Goal: Information Seeking & Learning: Learn about a topic

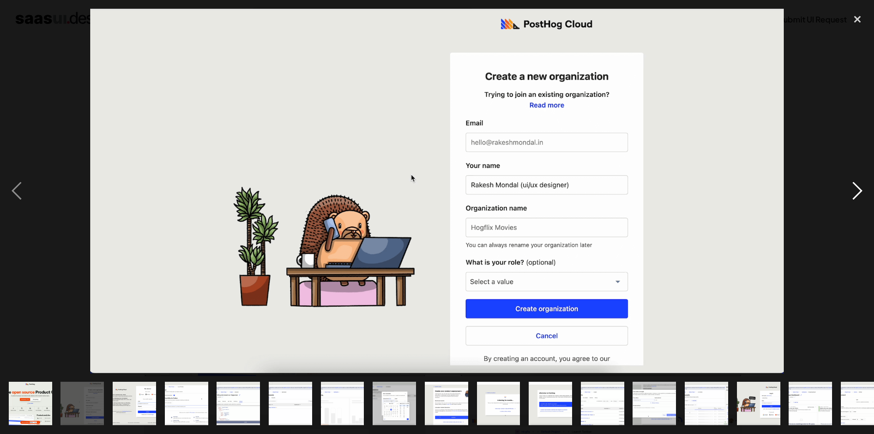
click at [858, 194] on div "next image" at bounding box center [857, 191] width 33 height 364
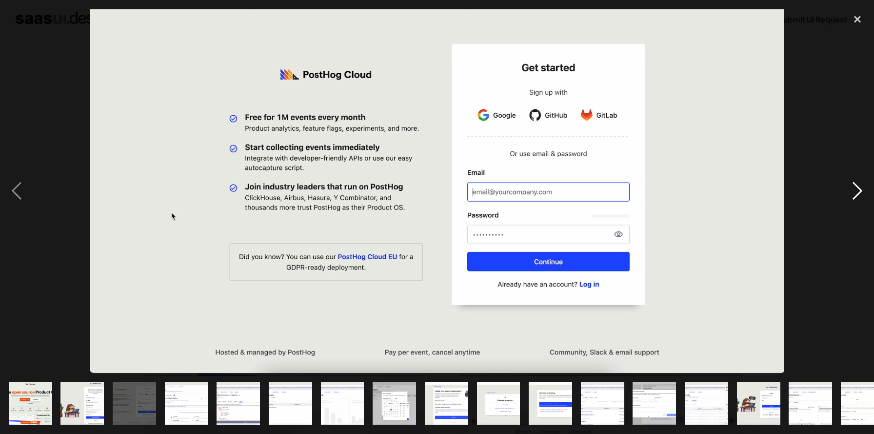
click at [858, 194] on div "next image" at bounding box center [857, 191] width 33 height 364
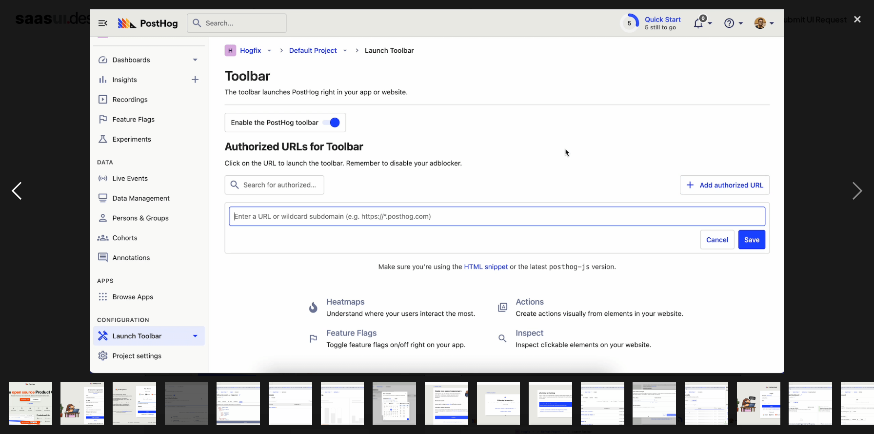
click at [18, 193] on div "previous image" at bounding box center [16, 191] width 33 height 364
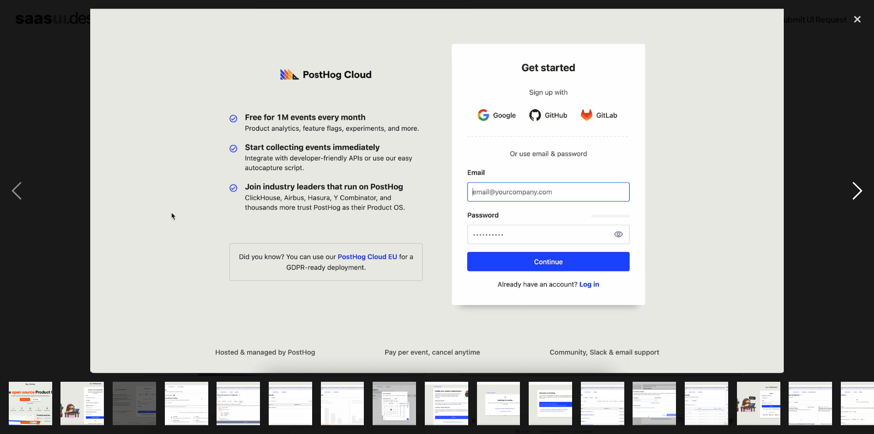
click at [860, 195] on div "next image" at bounding box center [857, 191] width 33 height 364
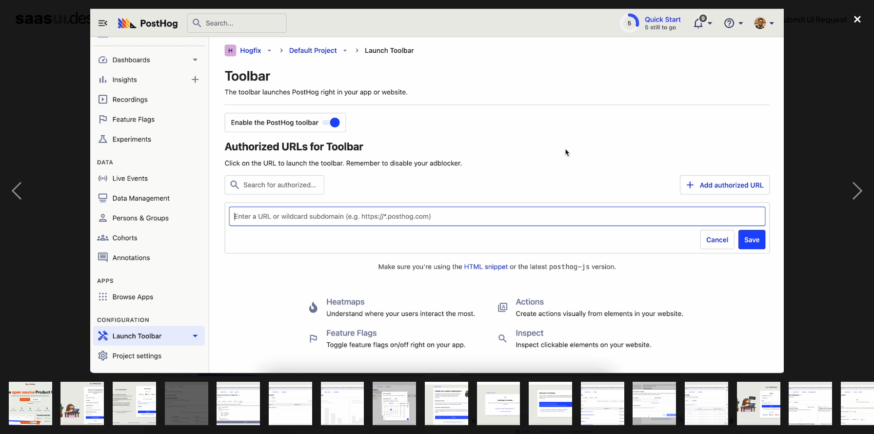
click at [858, 18] on div "close lightbox" at bounding box center [857, 19] width 33 height 21
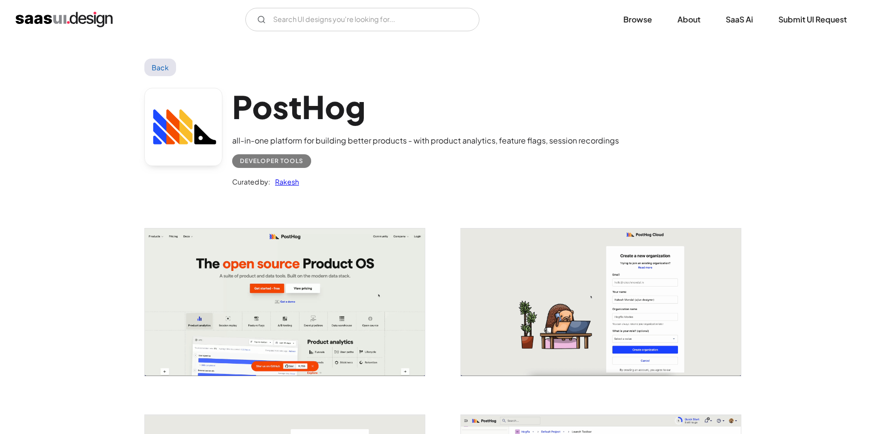
click at [162, 71] on link "Back" at bounding box center [160, 68] width 32 height 18
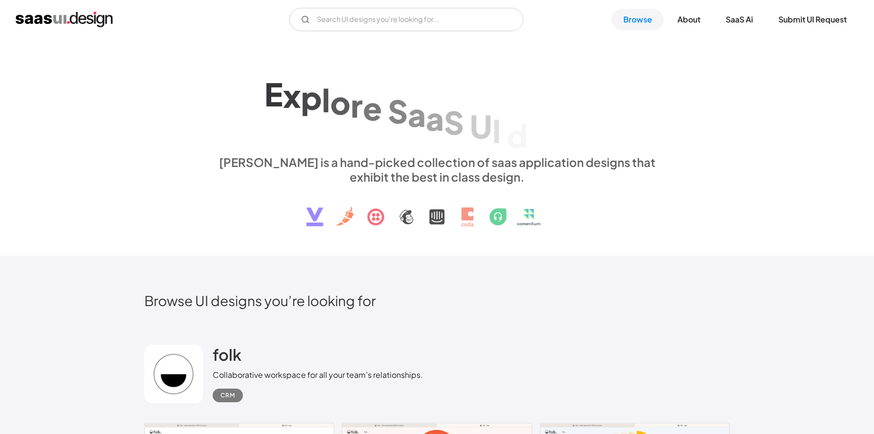
scroll to position [1070, 0]
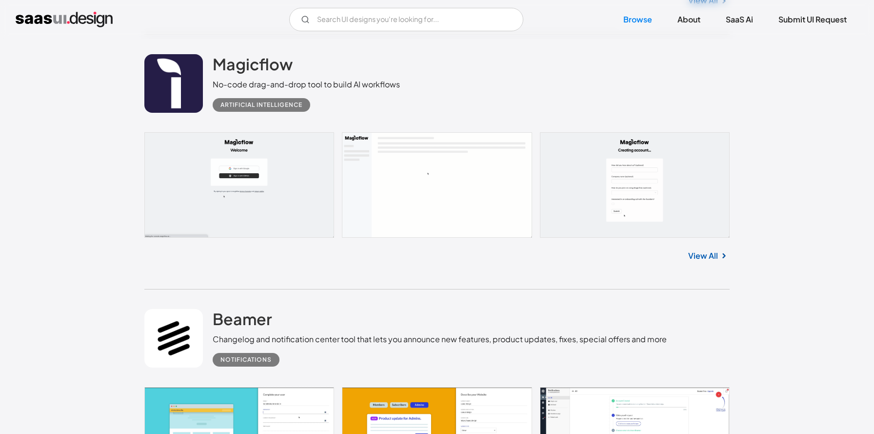
click at [205, 168] on link at bounding box center [436, 184] width 585 height 105
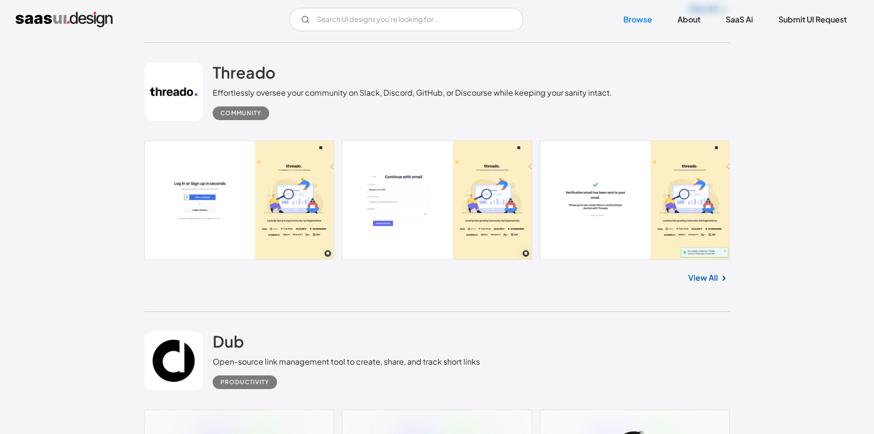
scroll to position [2088, 0]
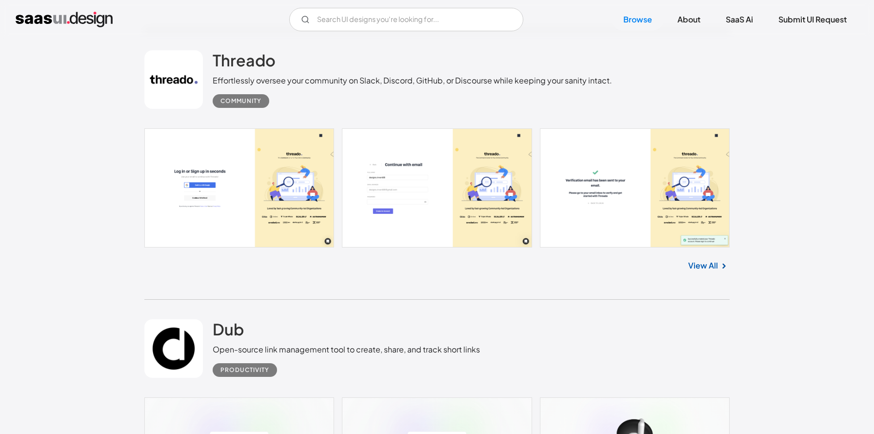
click at [199, 198] on link at bounding box center [436, 187] width 585 height 119
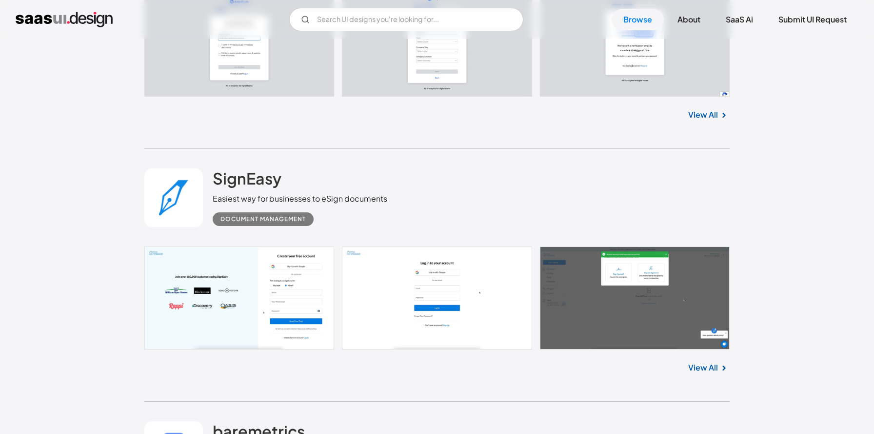
scroll to position [2766, 0]
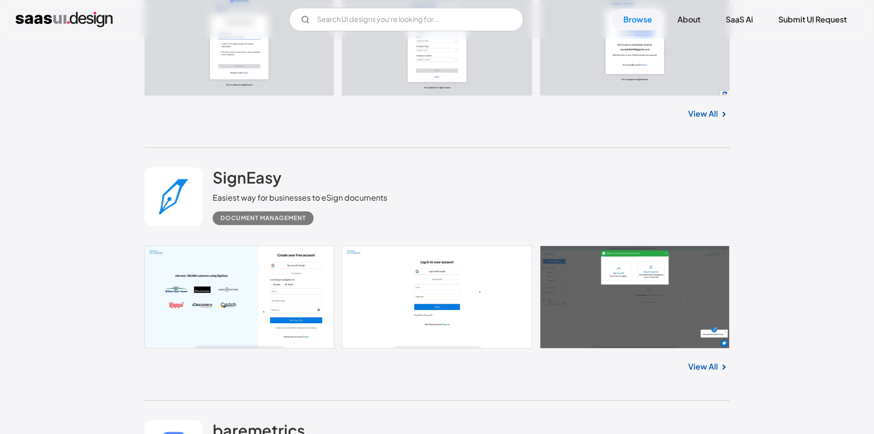
click at [210, 292] on link at bounding box center [436, 296] width 585 height 103
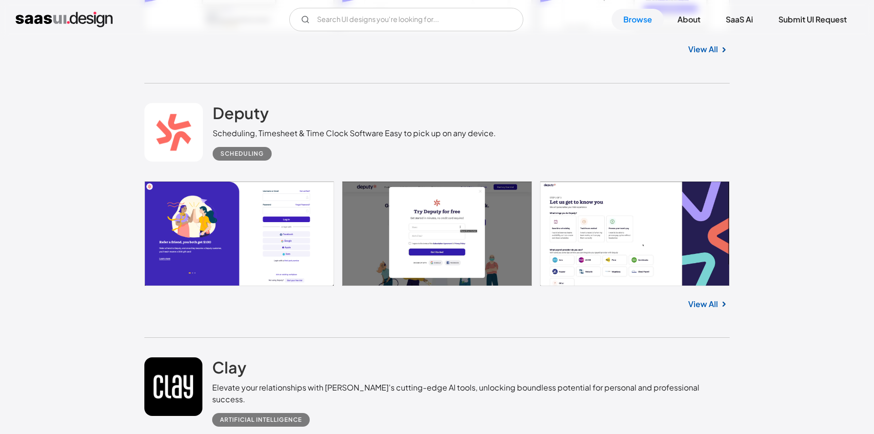
scroll to position [4104, 0]
click at [225, 236] on link at bounding box center [436, 232] width 585 height 105
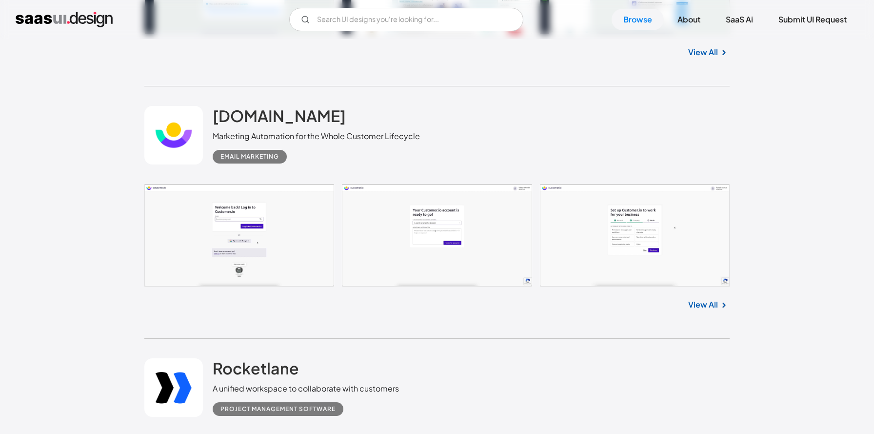
scroll to position [4912, 0]
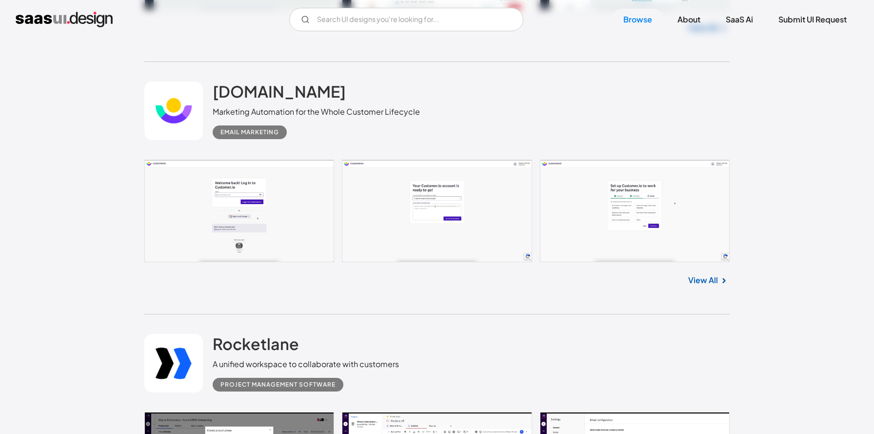
click at [195, 209] on link at bounding box center [436, 211] width 585 height 103
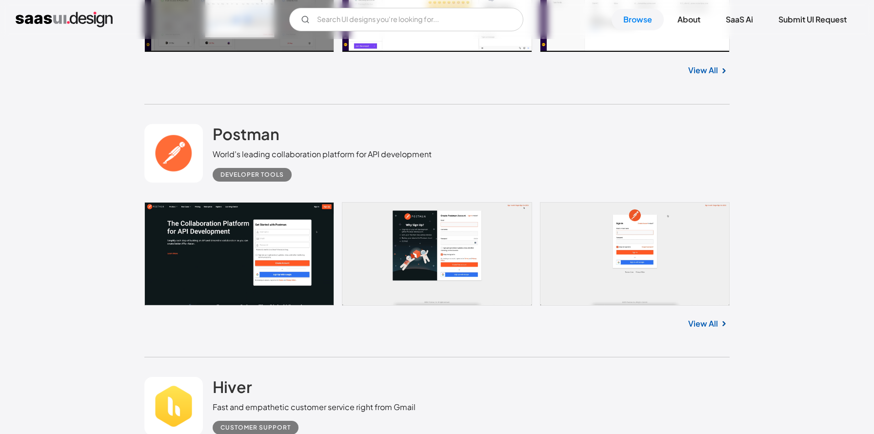
scroll to position [5379, 0]
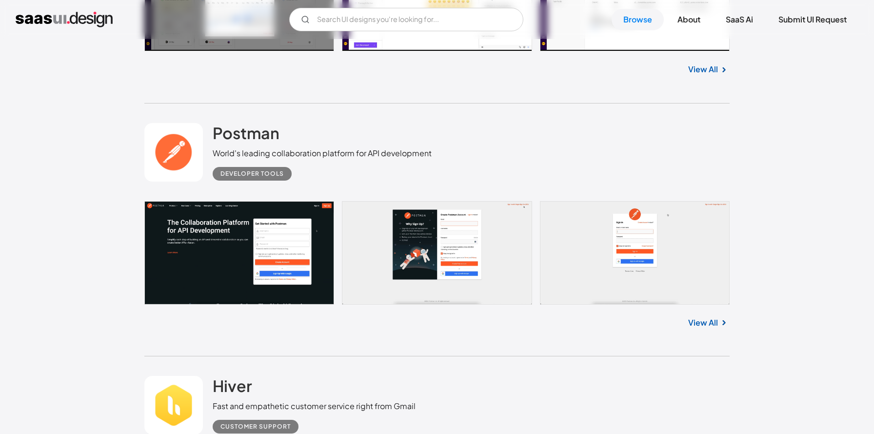
click at [223, 229] on link at bounding box center [436, 252] width 585 height 103
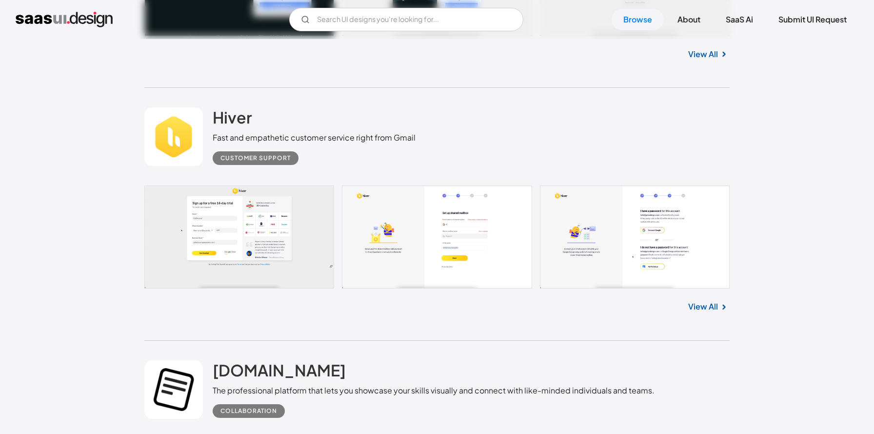
scroll to position [5648, 0]
click at [230, 214] on link at bounding box center [436, 236] width 585 height 102
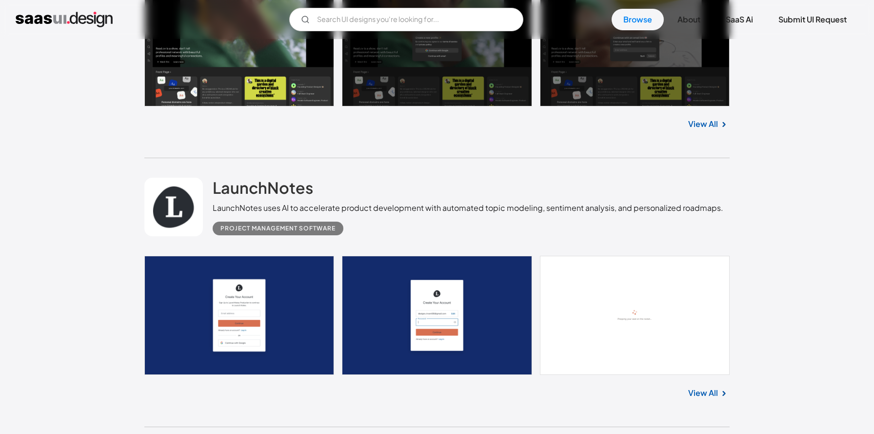
scroll to position [6152, 0]
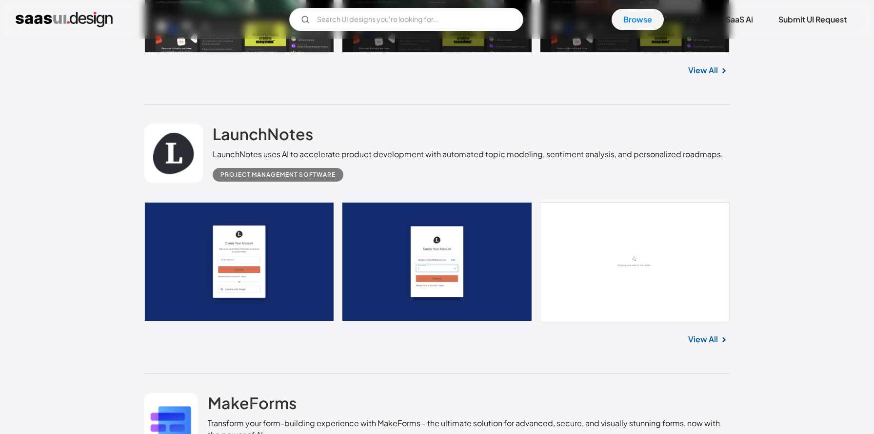
click at [189, 257] on link at bounding box center [436, 261] width 585 height 119
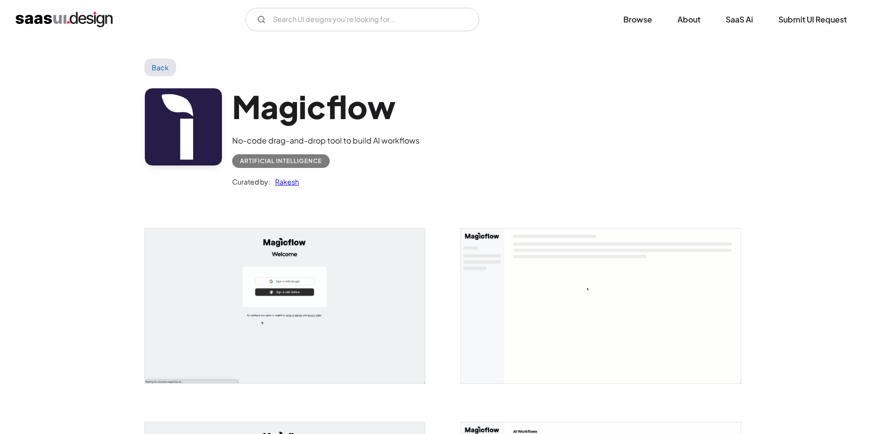
click at [252, 283] on img "open lightbox" at bounding box center [285, 305] width 280 height 154
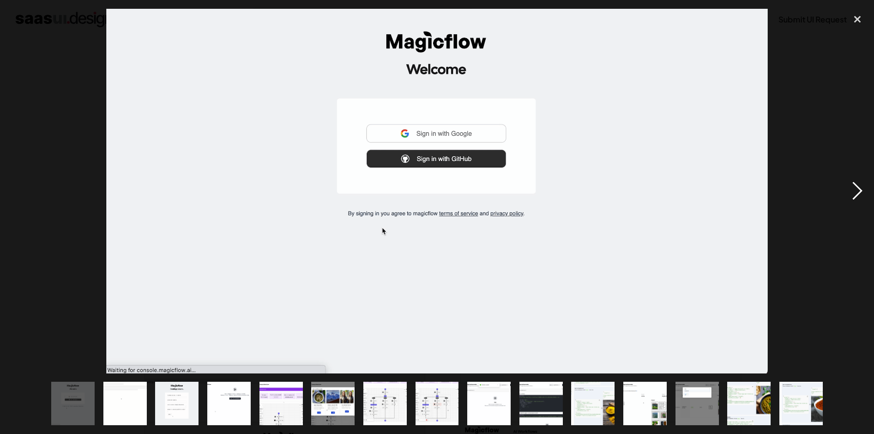
click at [860, 196] on div "next image" at bounding box center [857, 191] width 33 height 364
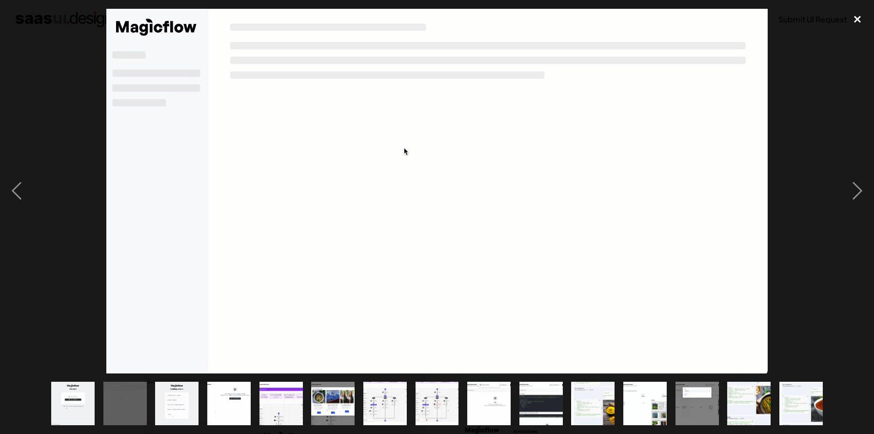
click at [858, 19] on div "close lightbox" at bounding box center [857, 19] width 33 height 21
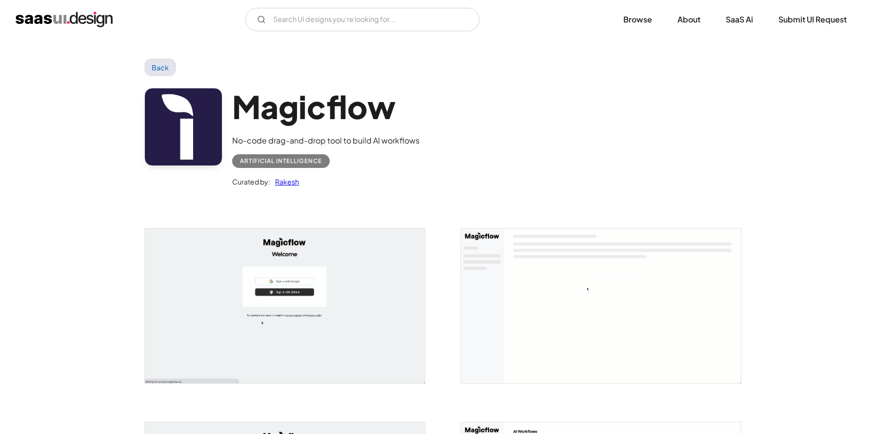
click at [163, 66] on link "Back" at bounding box center [160, 68] width 32 height 18
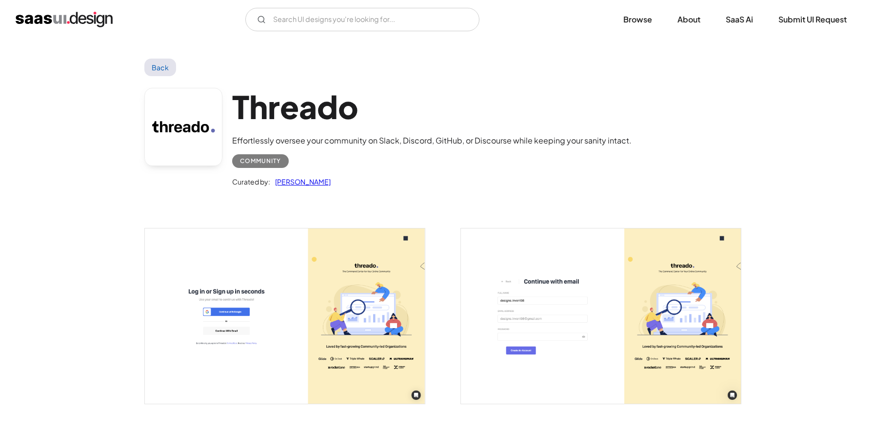
click at [303, 310] on img "open lightbox" at bounding box center [285, 315] width 280 height 175
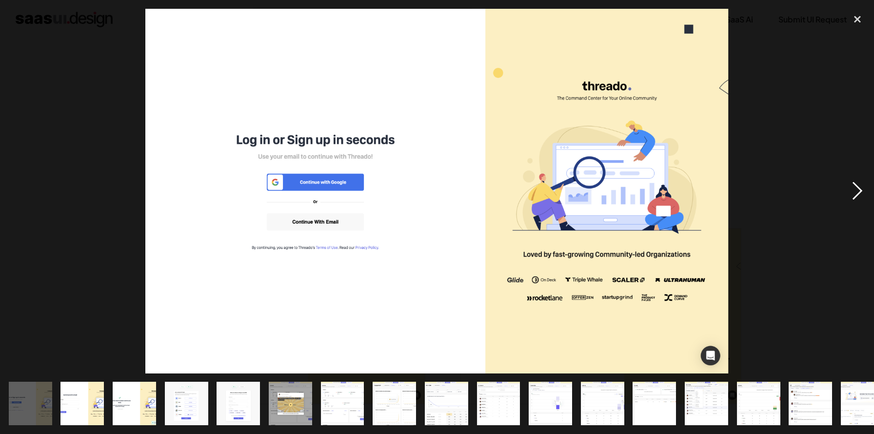
click at [860, 194] on div "next image" at bounding box center [857, 191] width 33 height 364
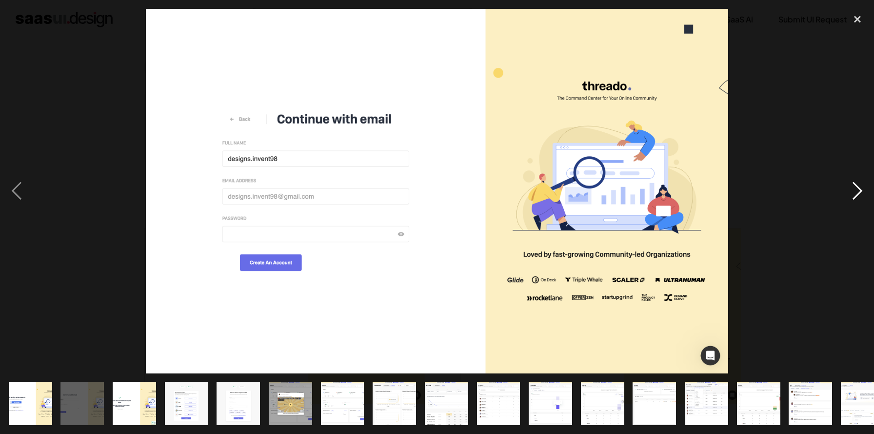
click at [860, 194] on div "next image" at bounding box center [857, 191] width 33 height 364
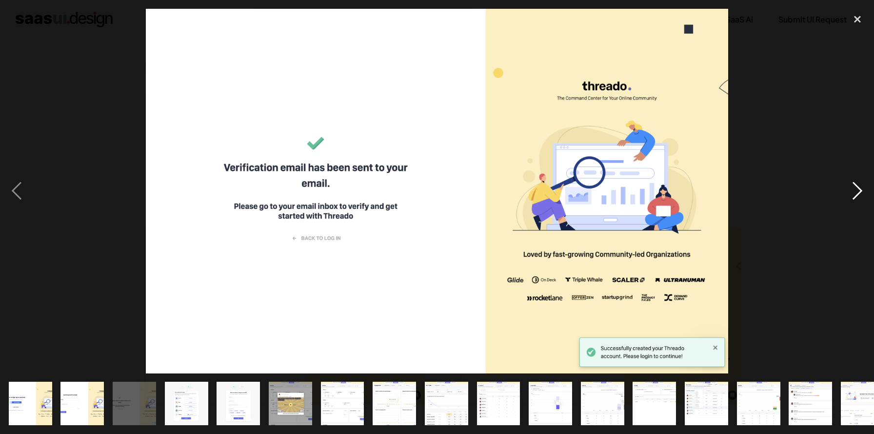
click at [859, 198] on div "next image" at bounding box center [857, 191] width 33 height 364
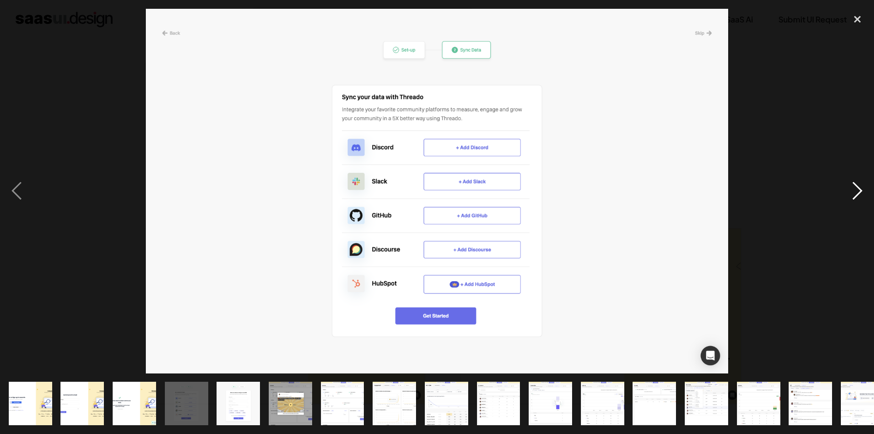
click at [859, 198] on div "next image" at bounding box center [857, 191] width 33 height 364
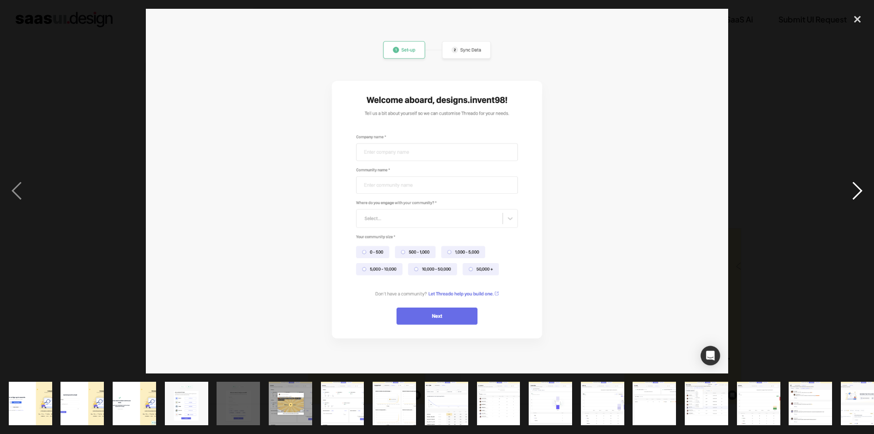
click at [859, 198] on div "next image" at bounding box center [857, 191] width 33 height 364
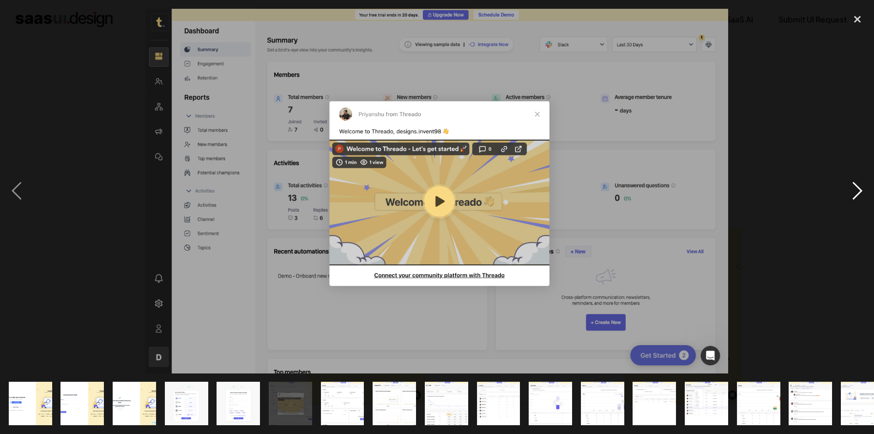
click at [859, 198] on div "next image" at bounding box center [857, 191] width 33 height 364
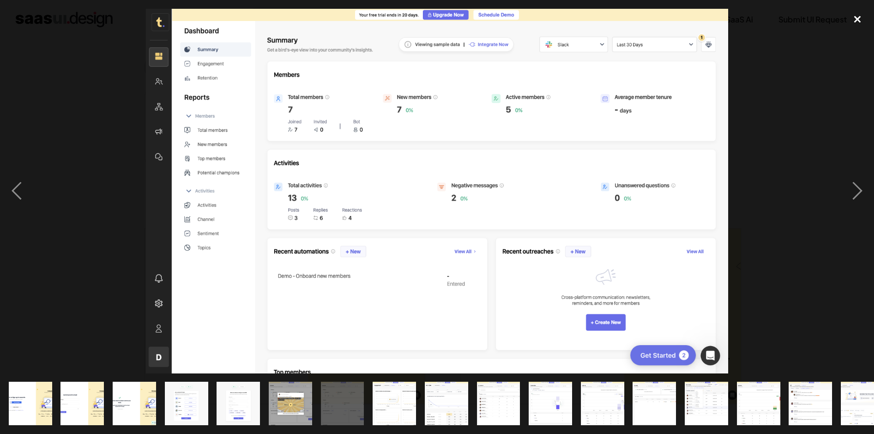
click at [860, 20] on div "close lightbox" at bounding box center [857, 19] width 33 height 21
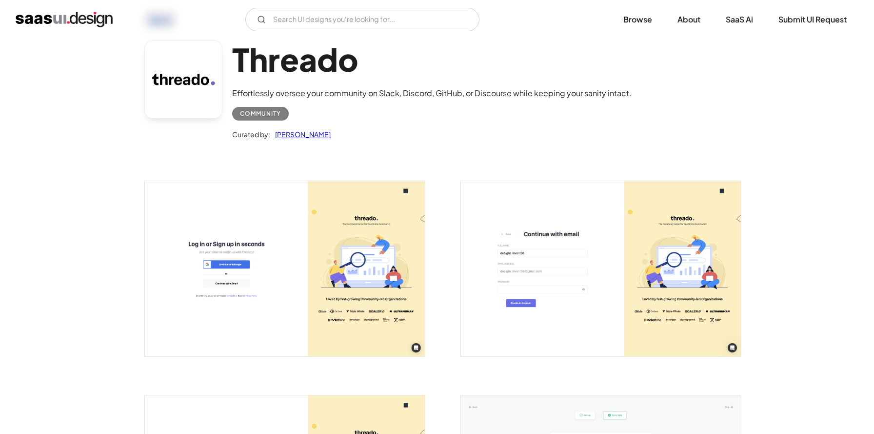
scroll to position [35, 0]
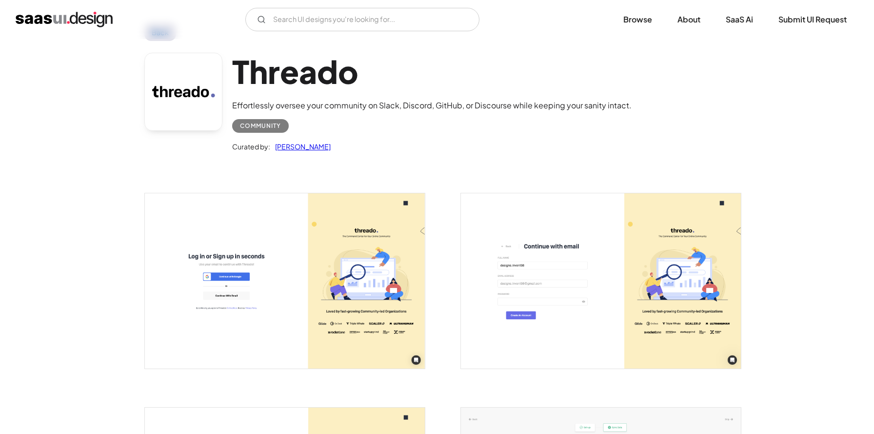
click at [298, 238] on img "open lightbox" at bounding box center [285, 280] width 280 height 175
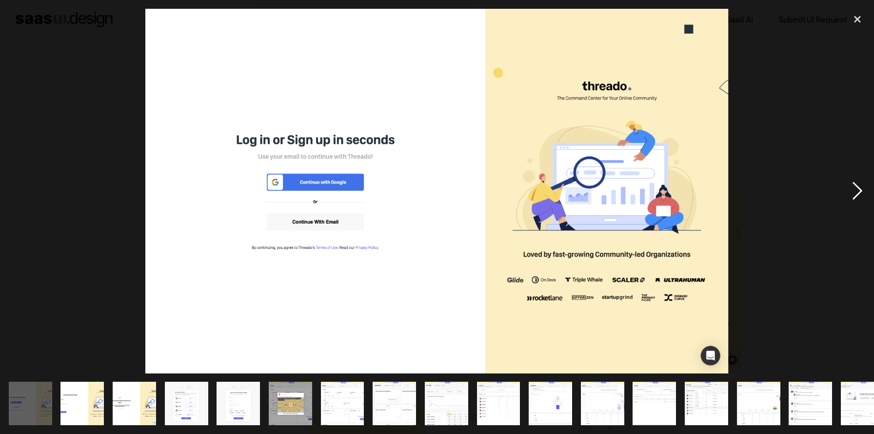
click at [861, 185] on div "next image" at bounding box center [857, 191] width 33 height 364
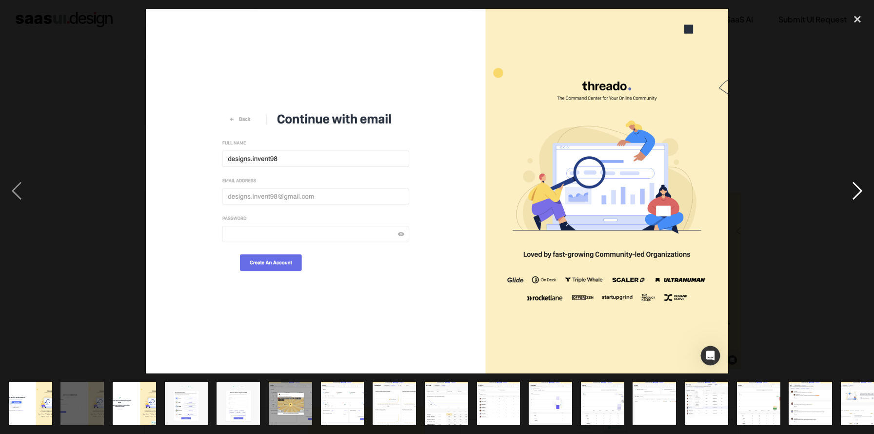
click at [861, 185] on div "next image" at bounding box center [857, 191] width 33 height 364
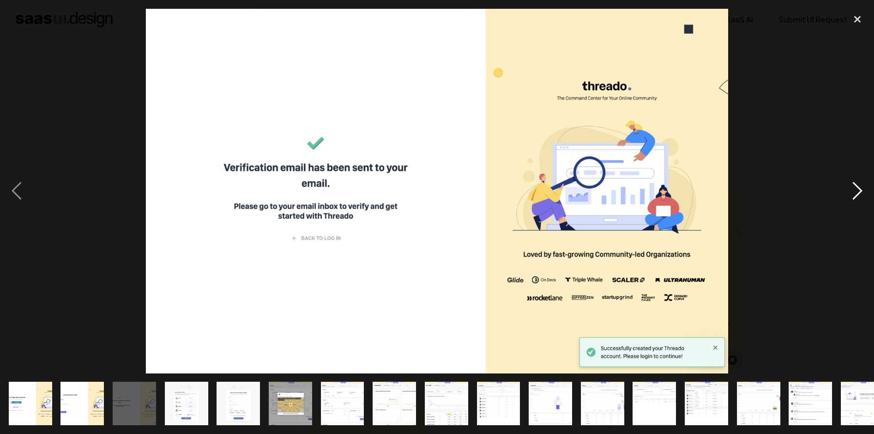
click at [861, 185] on div "next image" at bounding box center [857, 191] width 33 height 364
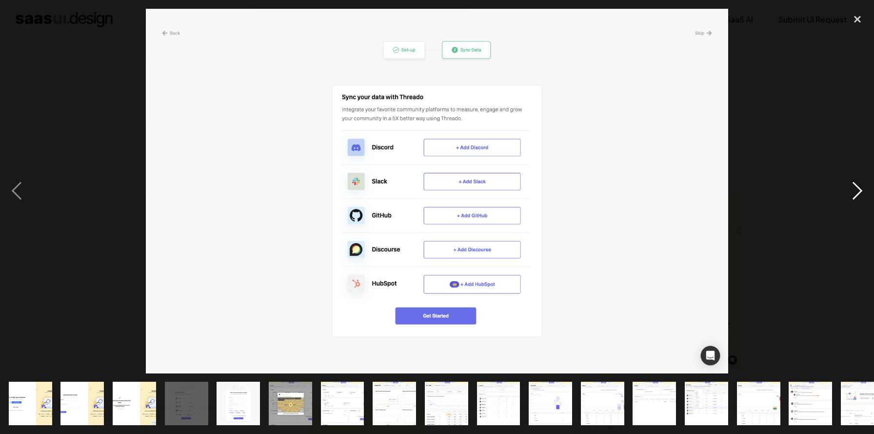
click at [861, 185] on div "next image" at bounding box center [857, 191] width 33 height 364
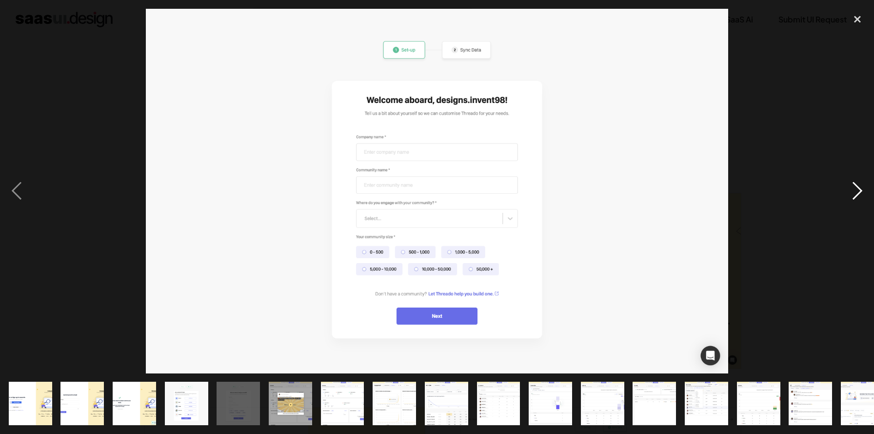
click at [857, 192] on div "next image" at bounding box center [857, 191] width 33 height 364
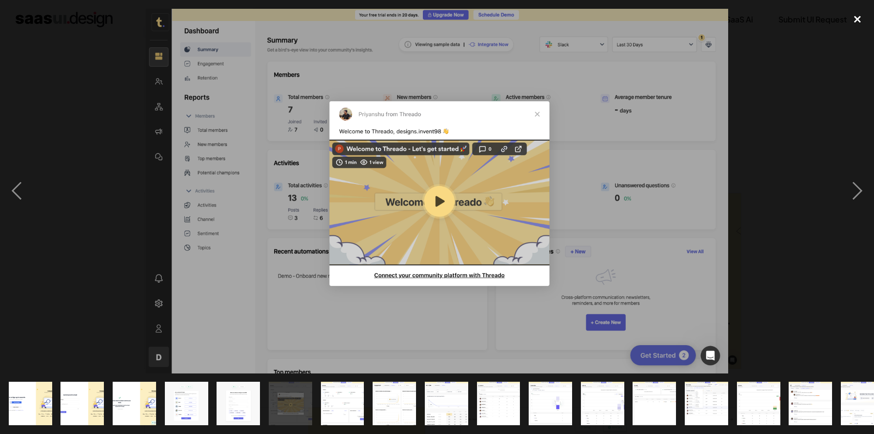
click at [859, 21] on div "close lightbox" at bounding box center [857, 19] width 33 height 21
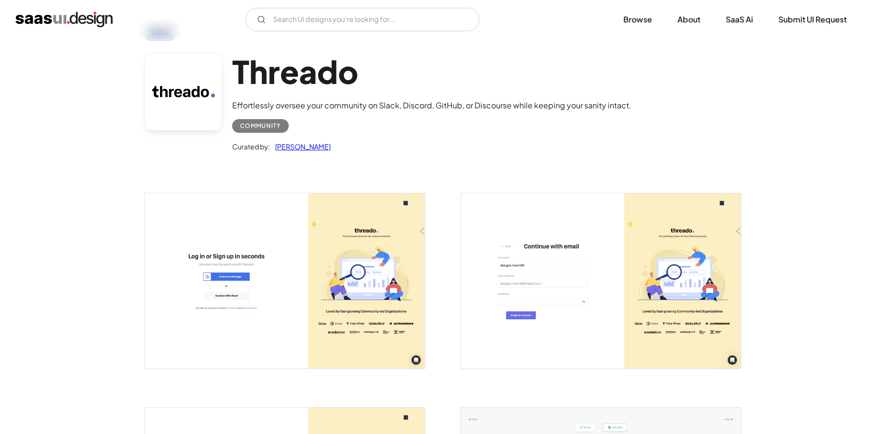
scroll to position [0, 0]
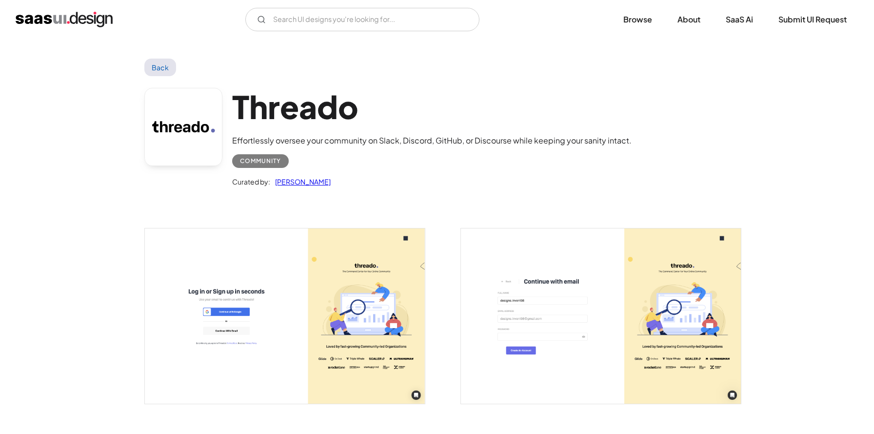
click at [161, 68] on link "Back" at bounding box center [160, 68] width 32 height 18
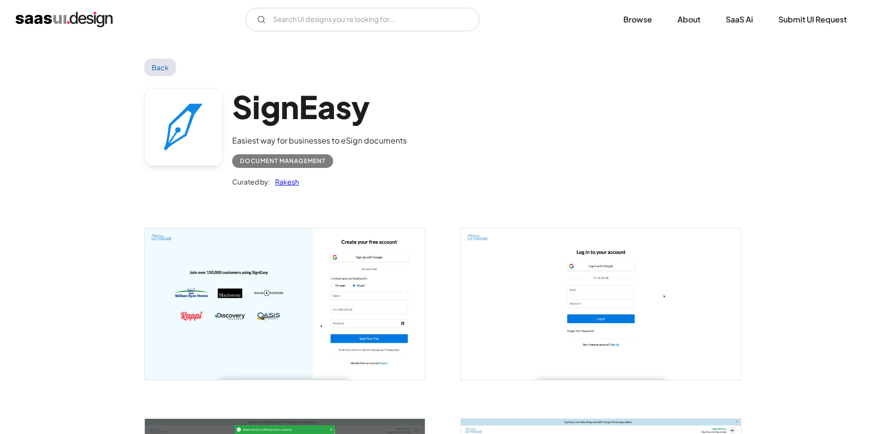
click at [331, 307] on img "open lightbox" at bounding box center [285, 303] width 280 height 151
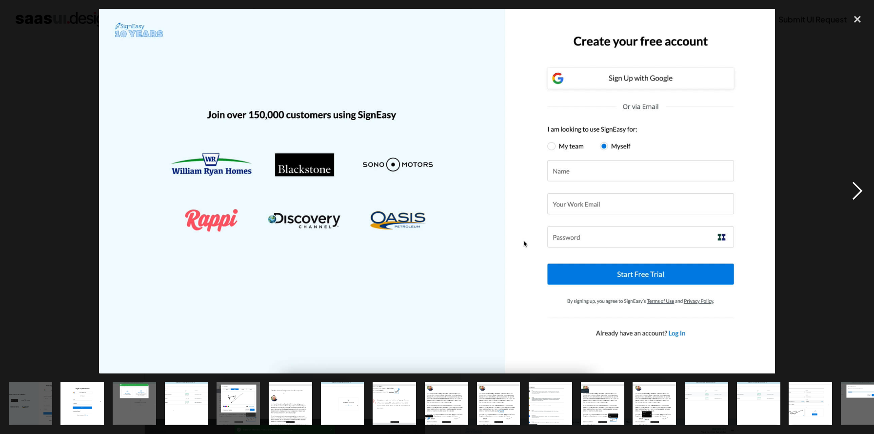
click at [854, 194] on div "next image" at bounding box center [857, 191] width 33 height 364
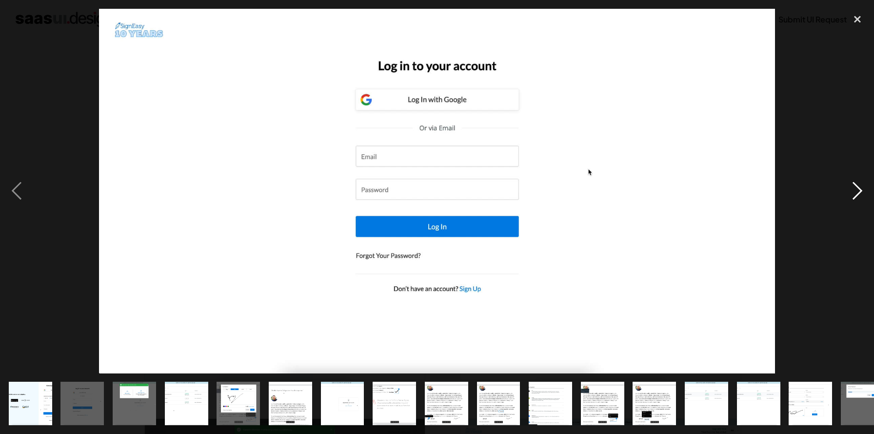
click at [854, 194] on div "next image" at bounding box center [857, 191] width 33 height 364
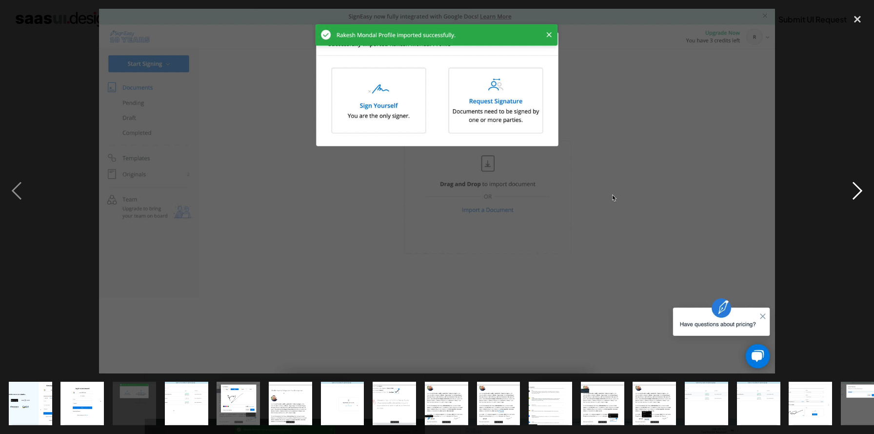
click at [854, 194] on div "next image" at bounding box center [857, 191] width 33 height 364
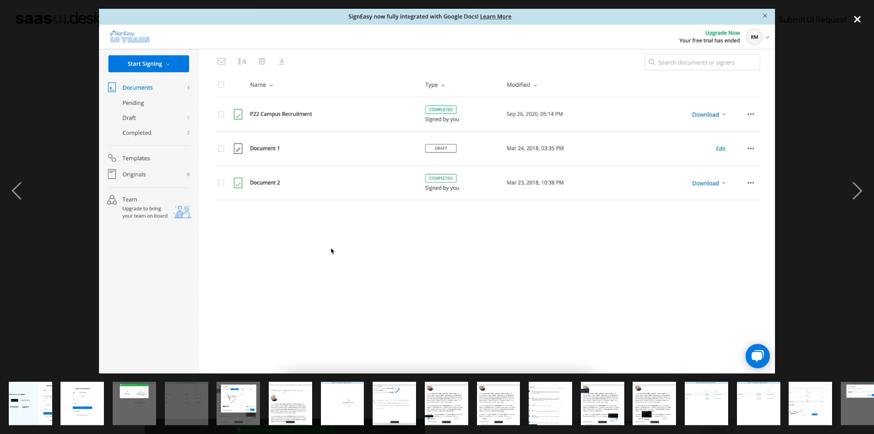
click at [859, 18] on div "close lightbox" at bounding box center [857, 19] width 33 height 21
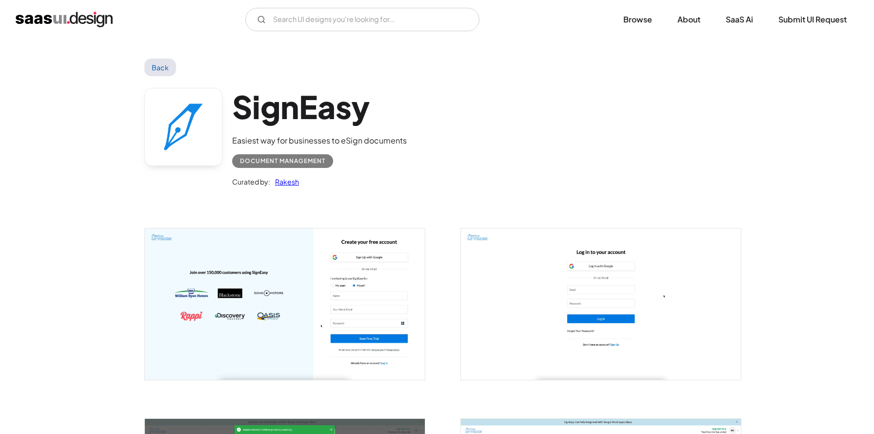
click at [153, 70] on link "Back" at bounding box center [160, 68] width 32 height 18
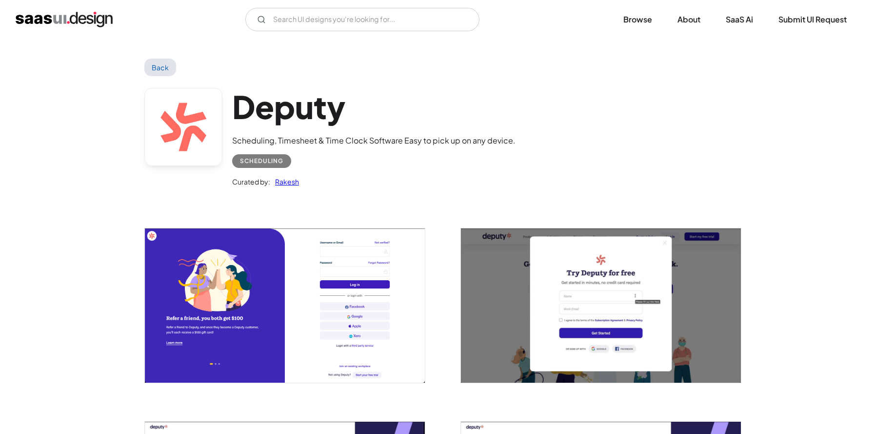
click at [265, 274] on img "open lightbox" at bounding box center [285, 305] width 280 height 154
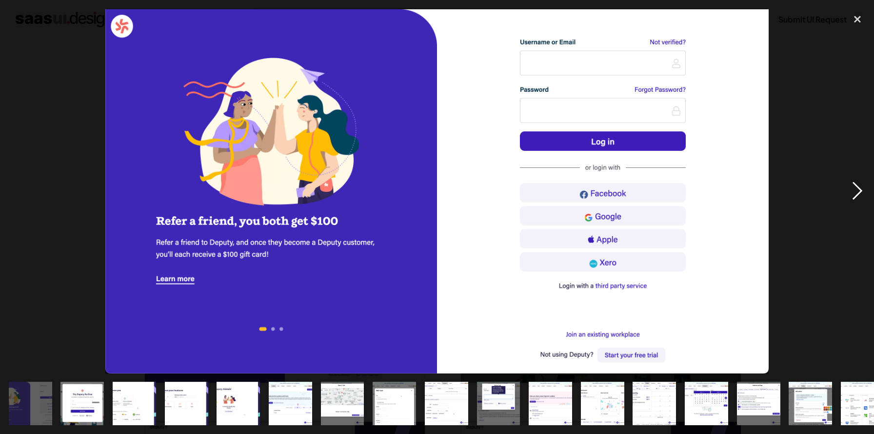
click at [857, 192] on div "next image" at bounding box center [857, 191] width 33 height 364
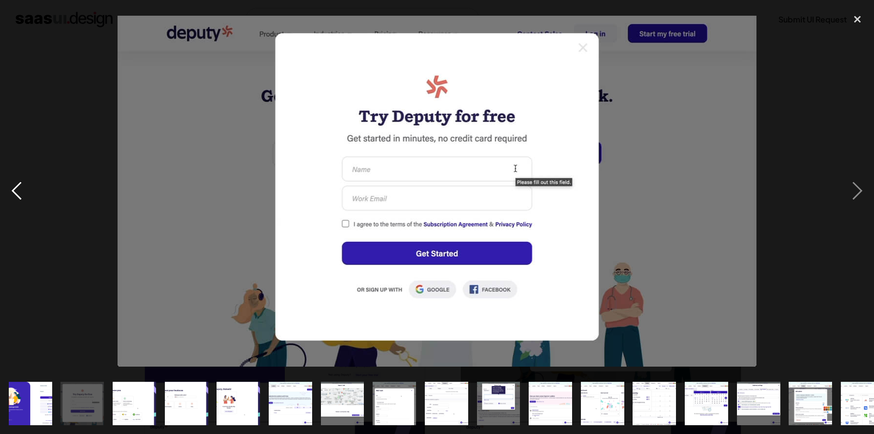
click at [16, 199] on div "previous image" at bounding box center [16, 191] width 33 height 364
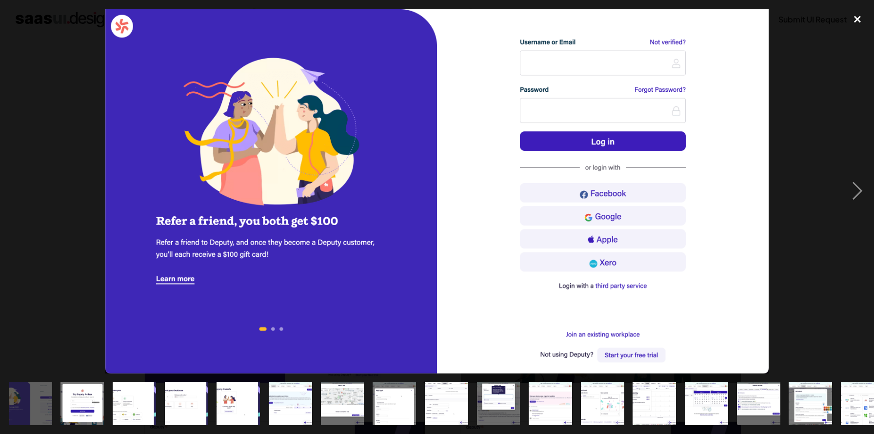
click at [861, 21] on div "close lightbox" at bounding box center [857, 19] width 33 height 21
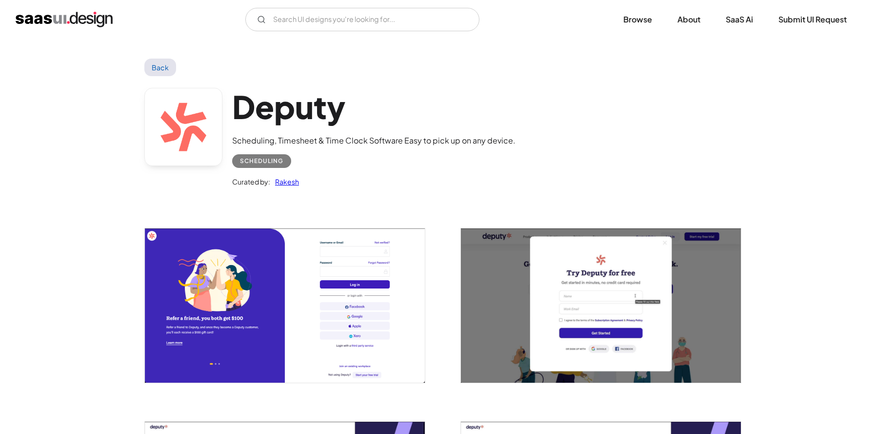
click at [162, 73] on link "Back" at bounding box center [160, 68] width 32 height 18
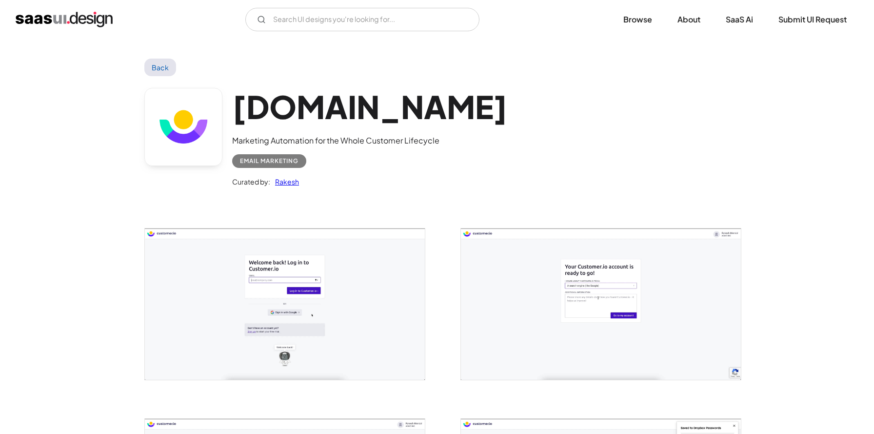
click at [313, 277] on img "open lightbox" at bounding box center [285, 303] width 280 height 151
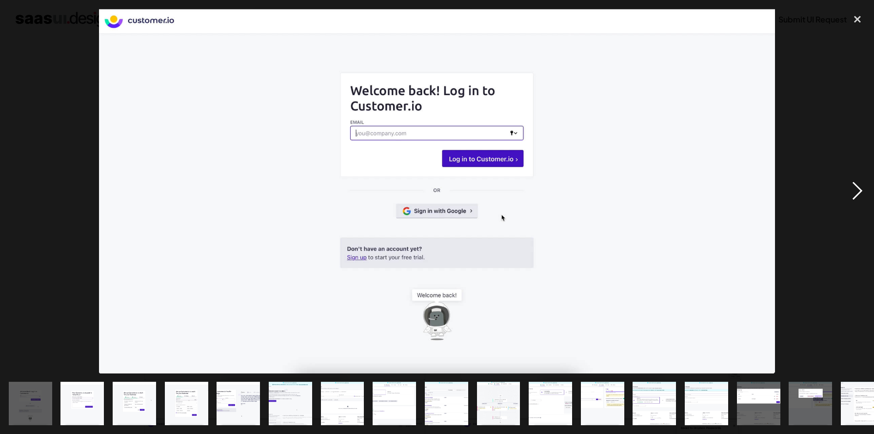
click at [859, 193] on div "next image" at bounding box center [857, 191] width 33 height 364
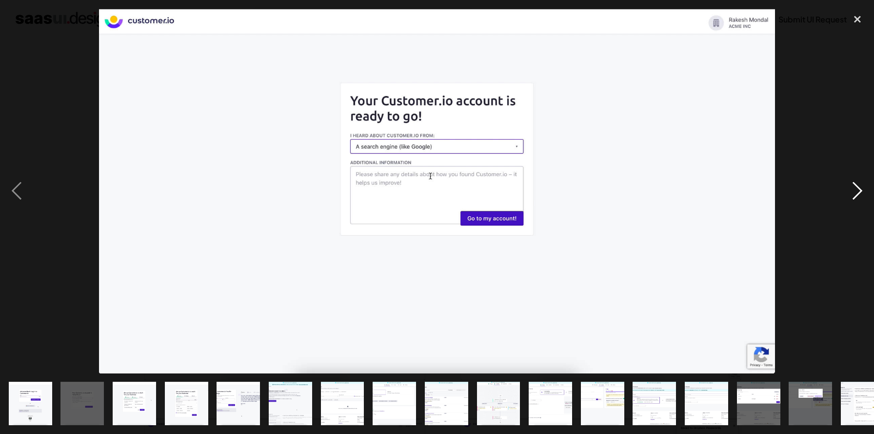
click at [859, 193] on div "next image" at bounding box center [857, 191] width 33 height 364
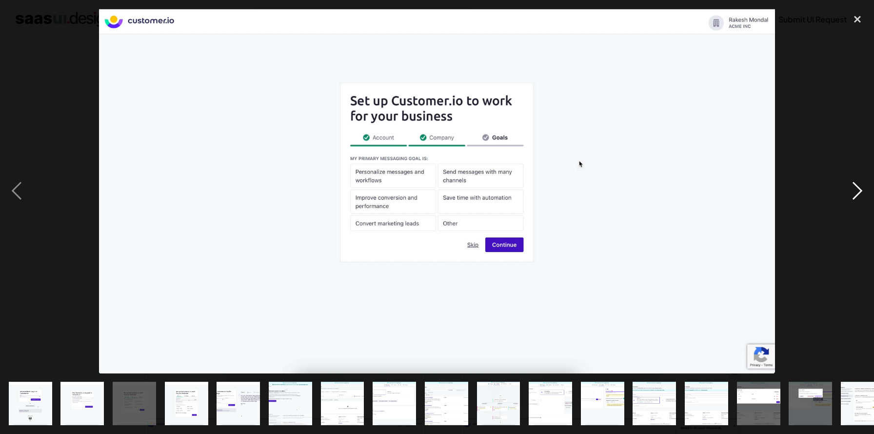
click at [859, 193] on div "next image" at bounding box center [857, 191] width 33 height 364
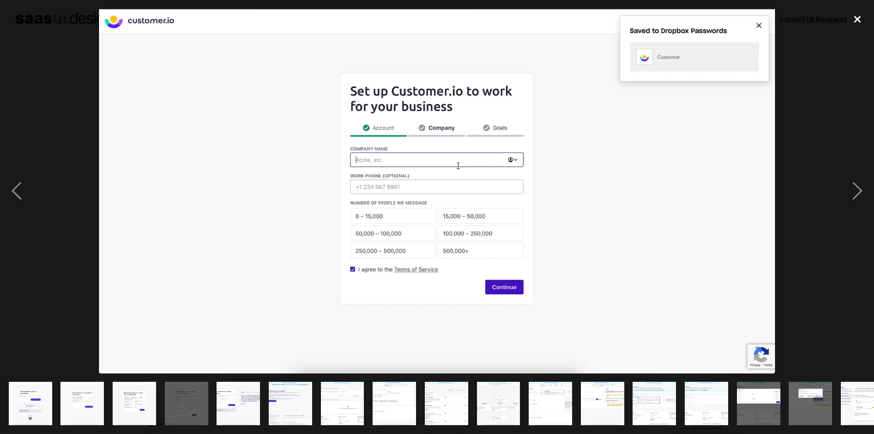
click at [858, 21] on div "close lightbox" at bounding box center [857, 19] width 33 height 21
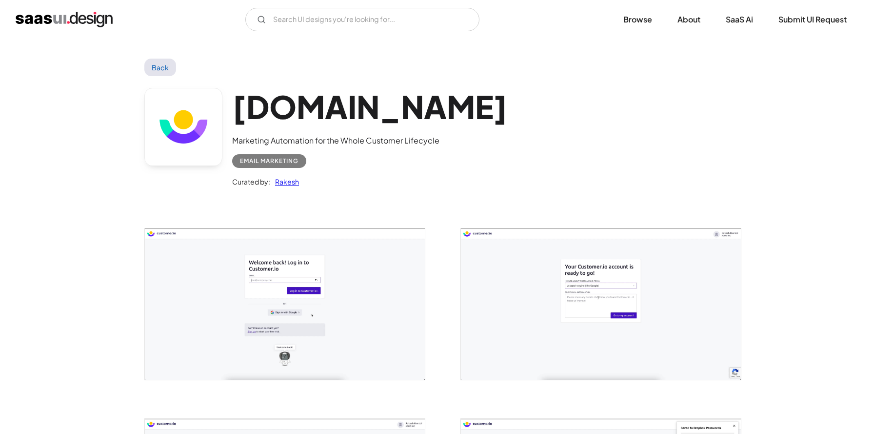
click at [163, 68] on link "Back" at bounding box center [160, 68] width 32 height 18
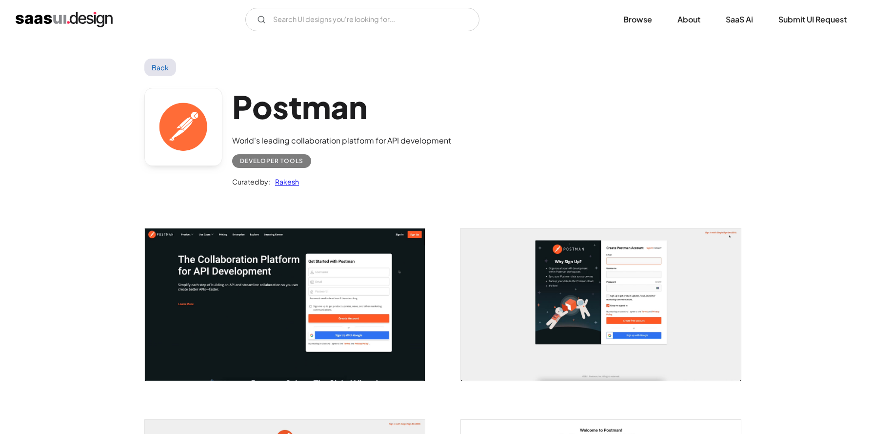
click at [318, 270] on img "open lightbox" at bounding box center [285, 304] width 280 height 152
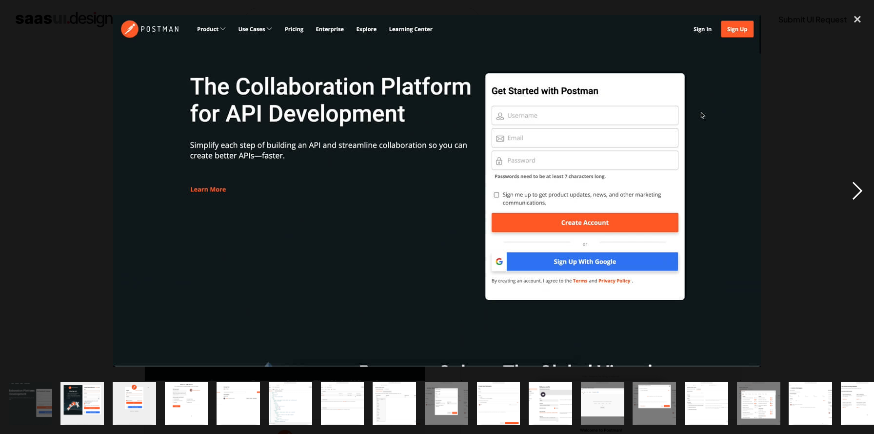
click at [854, 192] on div "next image" at bounding box center [857, 191] width 33 height 364
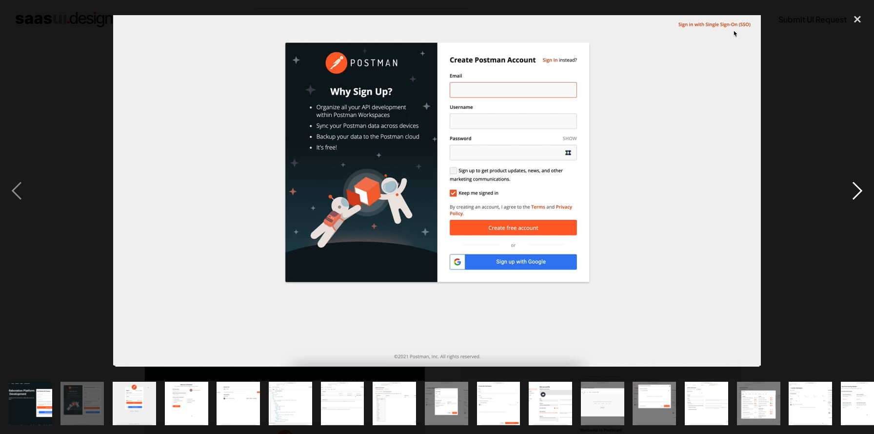
click at [859, 193] on div "next image" at bounding box center [857, 191] width 33 height 364
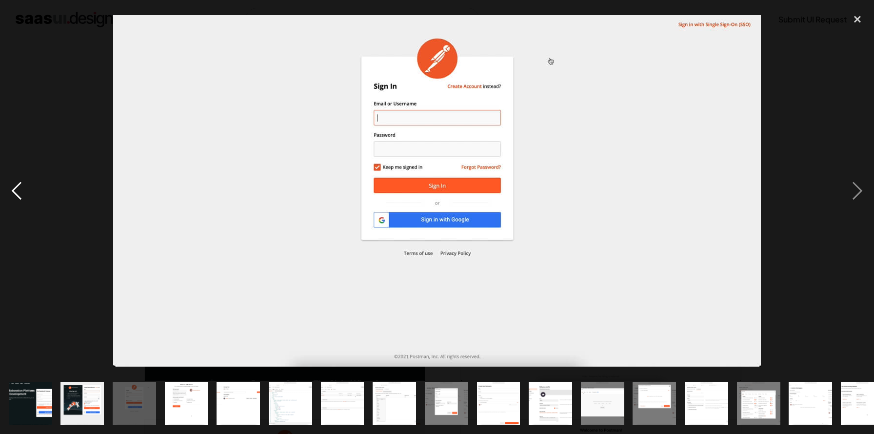
click at [13, 189] on div "previous image" at bounding box center [16, 191] width 33 height 364
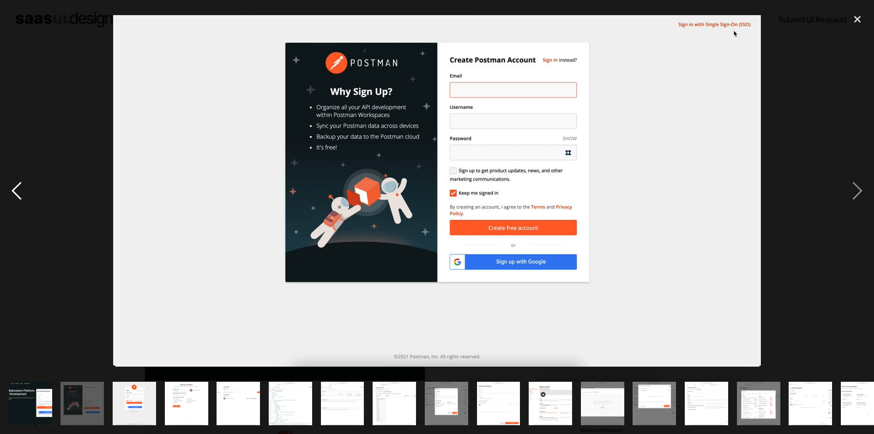
click at [13, 189] on div "previous image" at bounding box center [16, 191] width 33 height 364
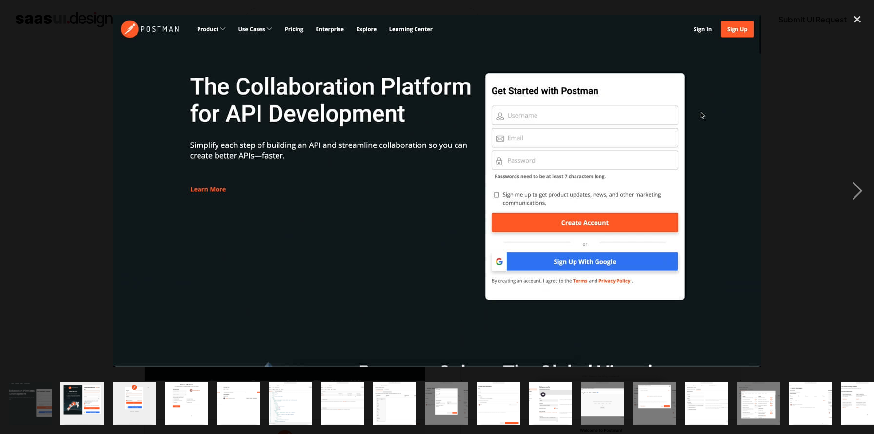
click at [13, 189] on div "previous image" at bounding box center [16, 191] width 33 height 364
click at [857, 191] on div "next image" at bounding box center [857, 191] width 33 height 364
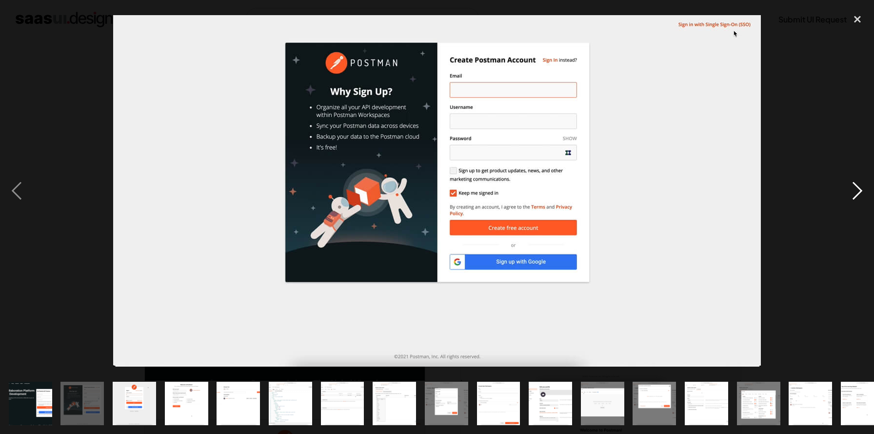
click at [857, 191] on div "next image" at bounding box center [857, 191] width 33 height 364
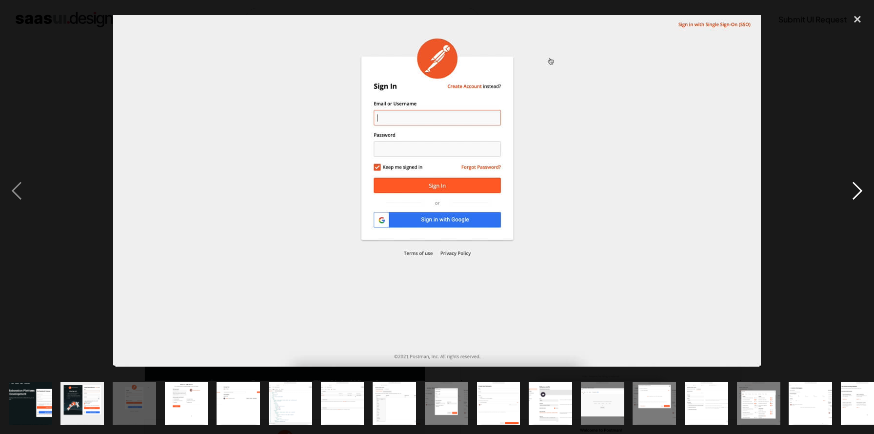
click at [857, 191] on div "next image" at bounding box center [857, 191] width 33 height 364
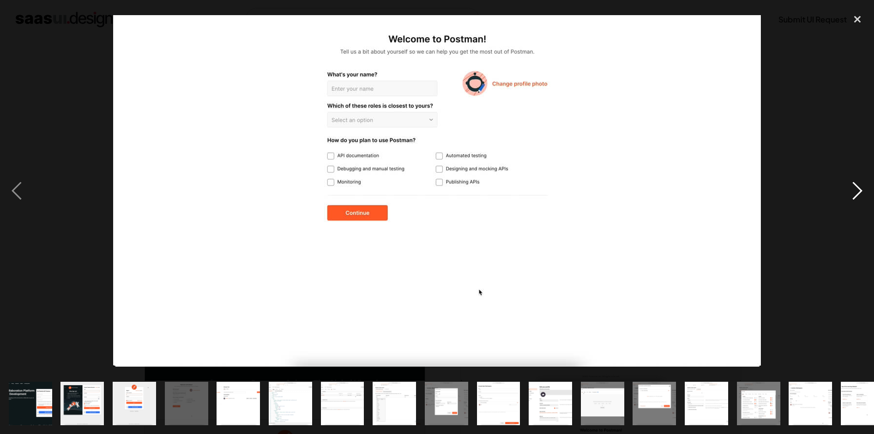
click at [857, 191] on div "next image" at bounding box center [857, 191] width 33 height 364
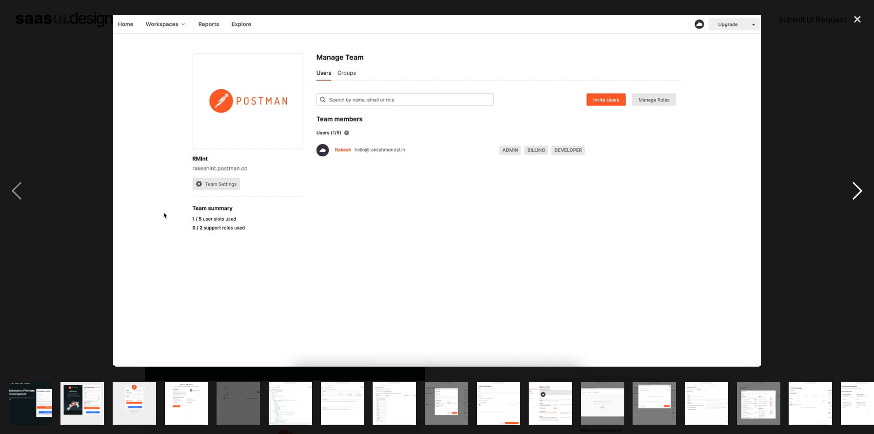
click at [857, 191] on div "next image" at bounding box center [857, 191] width 33 height 364
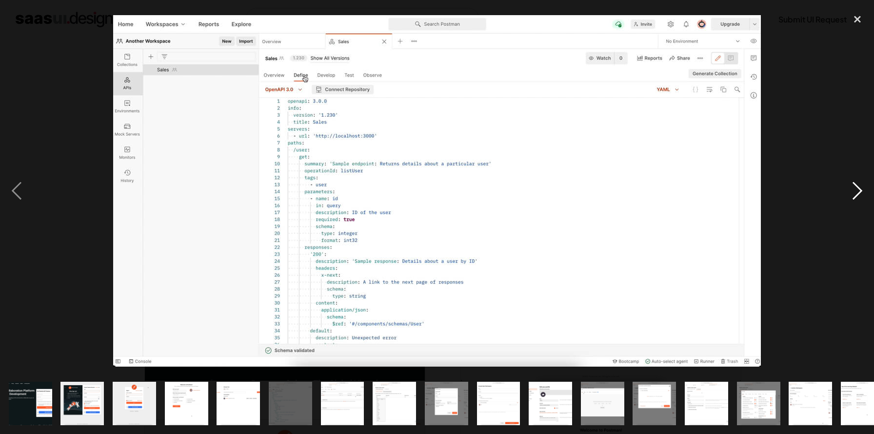
click at [857, 191] on div "next image" at bounding box center [857, 191] width 33 height 364
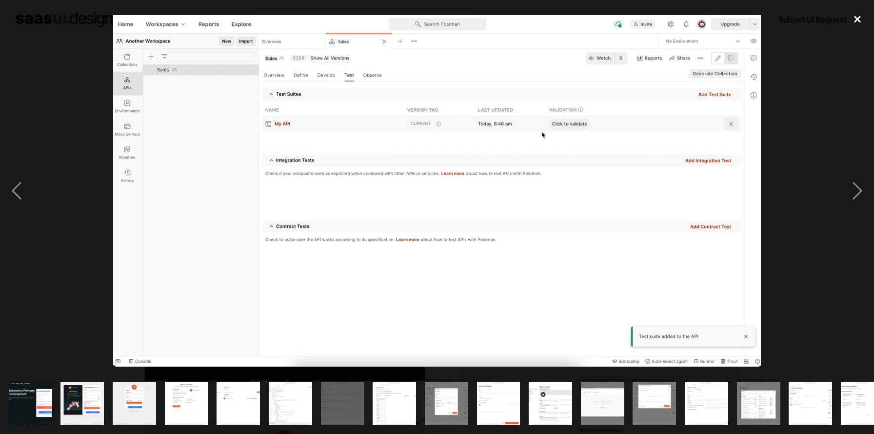
click at [853, 19] on div "close lightbox" at bounding box center [857, 19] width 33 height 21
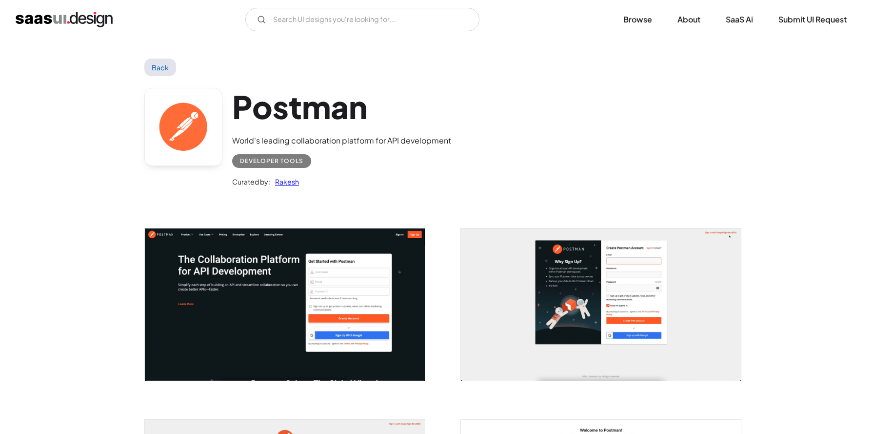
click at [165, 75] on link "Back" at bounding box center [160, 68] width 32 height 18
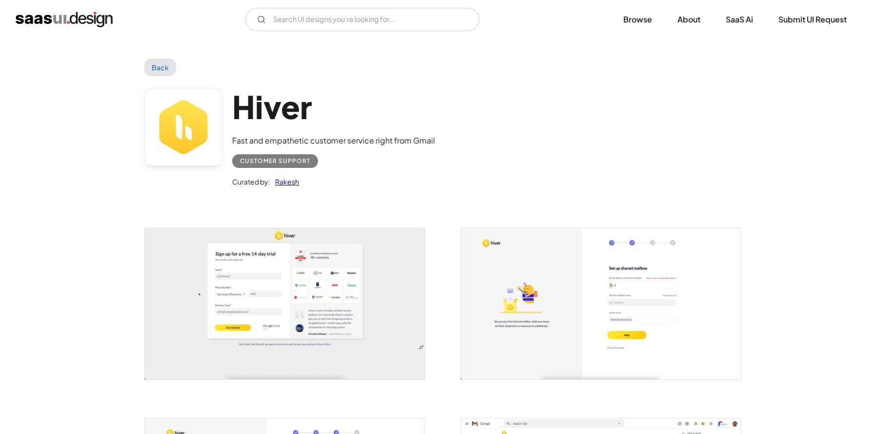
click at [314, 273] on img "open lightbox" at bounding box center [285, 303] width 280 height 151
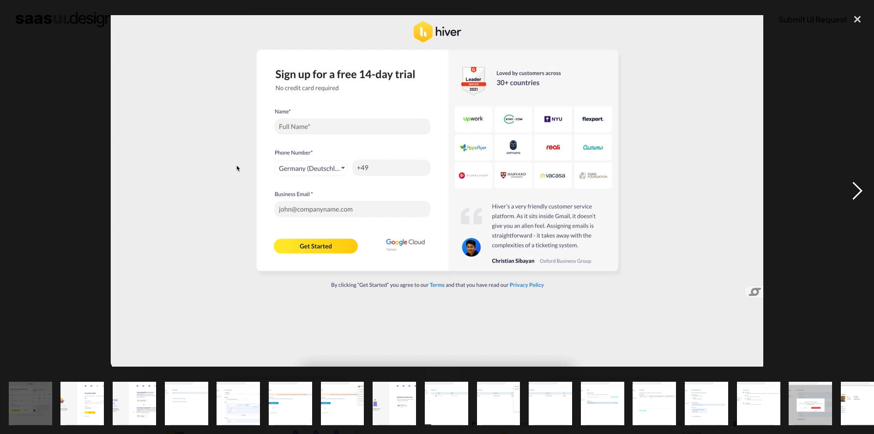
click at [857, 191] on div "next image" at bounding box center [857, 191] width 33 height 364
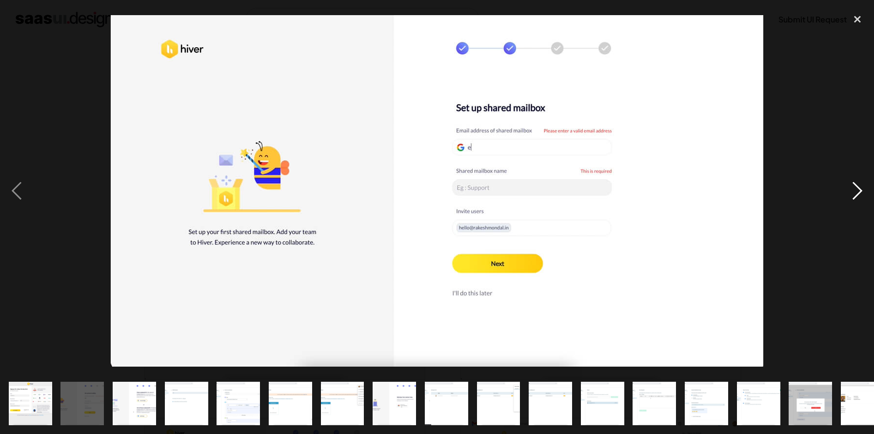
click at [856, 193] on div "next image" at bounding box center [857, 191] width 33 height 364
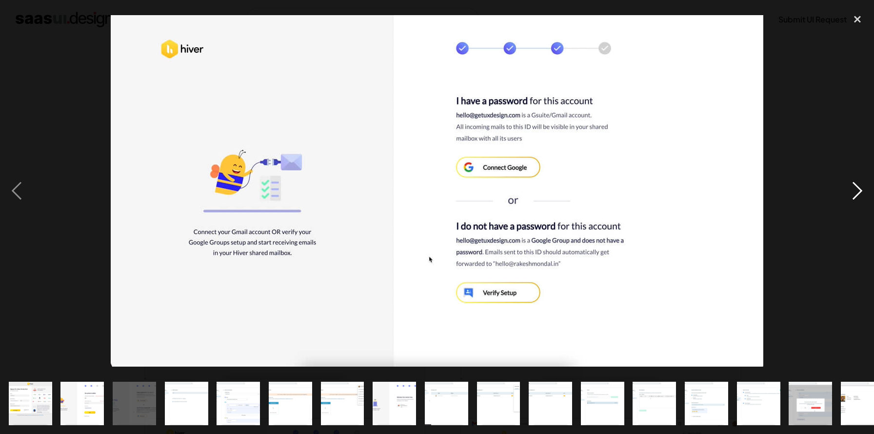
click at [856, 193] on div "next image" at bounding box center [857, 191] width 33 height 364
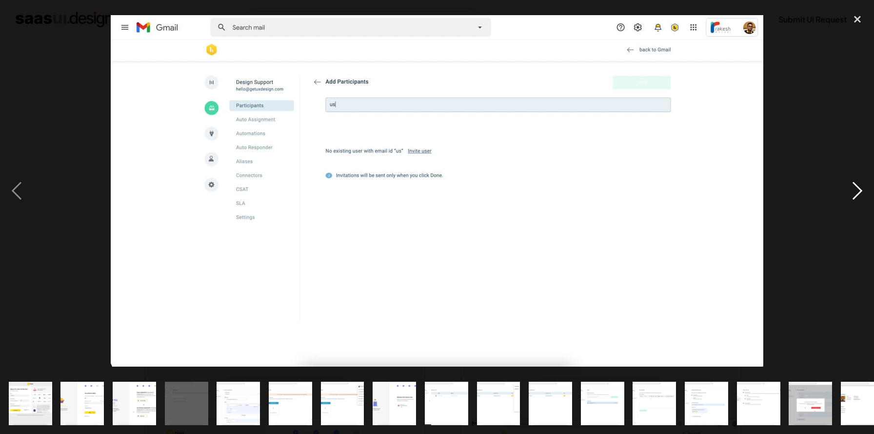
click at [856, 193] on div "next image" at bounding box center [857, 191] width 33 height 364
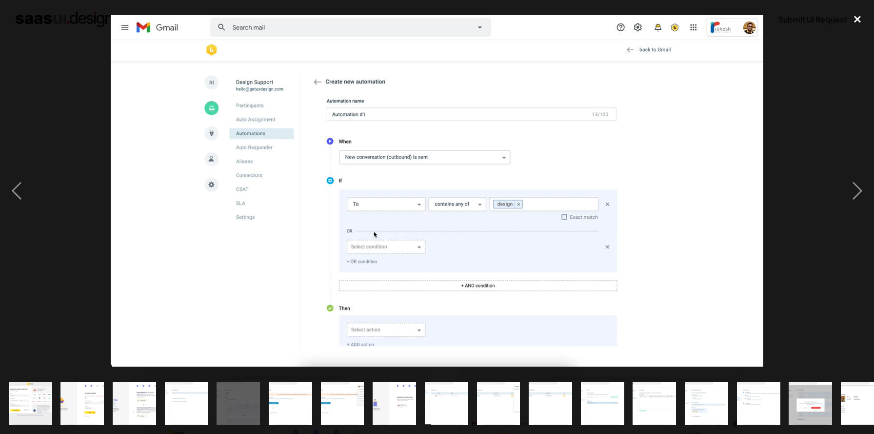
click at [859, 16] on div "close lightbox" at bounding box center [857, 19] width 33 height 21
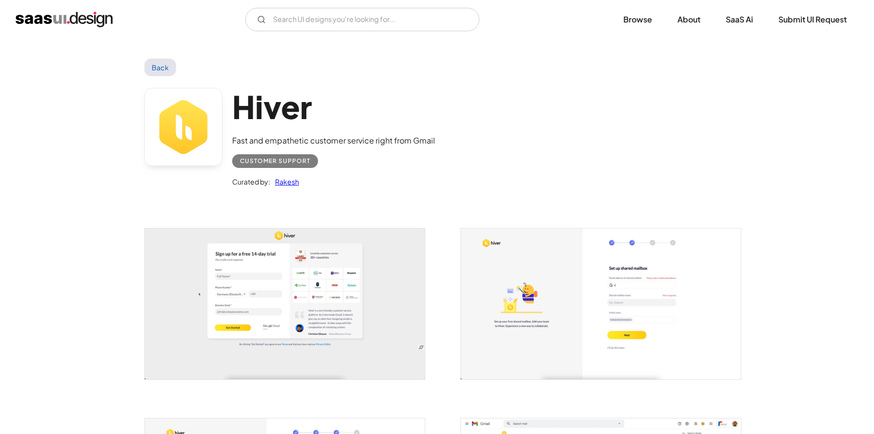
click at [534, 318] on img "open lightbox" at bounding box center [601, 303] width 280 height 151
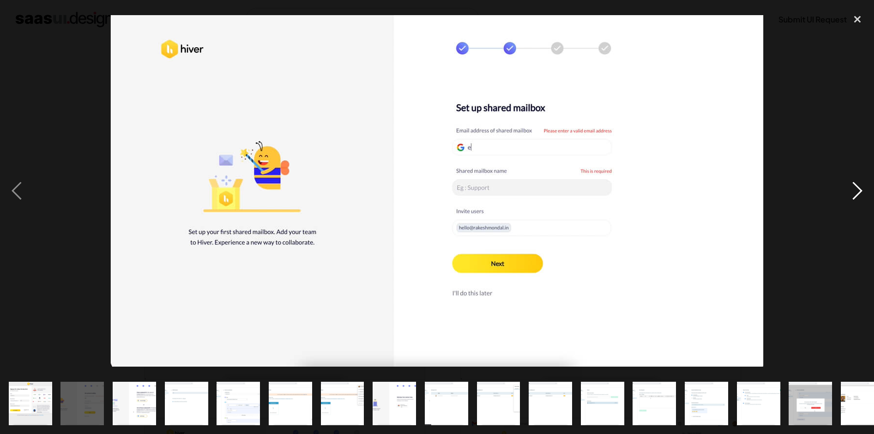
click at [862, 194] on div "next image" at bounding box center [857, 191] width 33 height 364
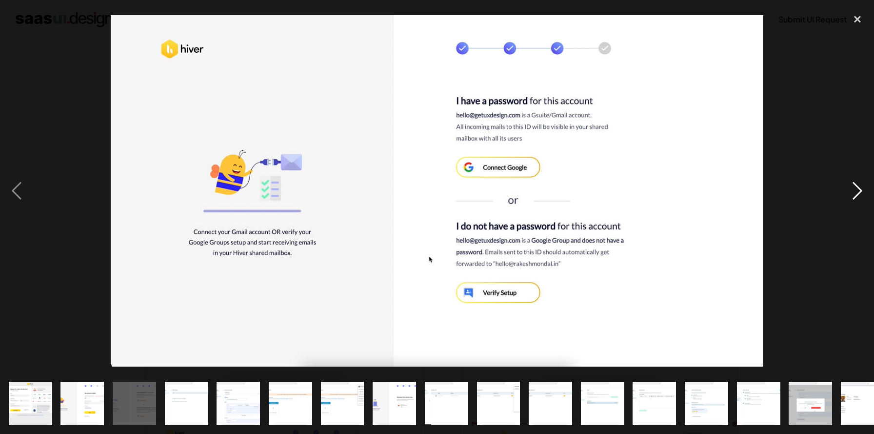
click at [862, 194] on div "next image" at bounding box center [857, 191] width 33 height 364
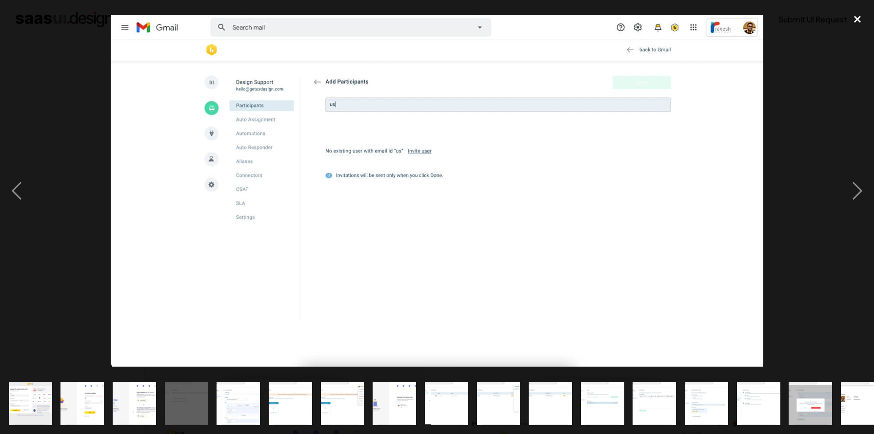
click at [862, 19] on div "close lightbox" at bounding box center [857, 19] width 33 height 21
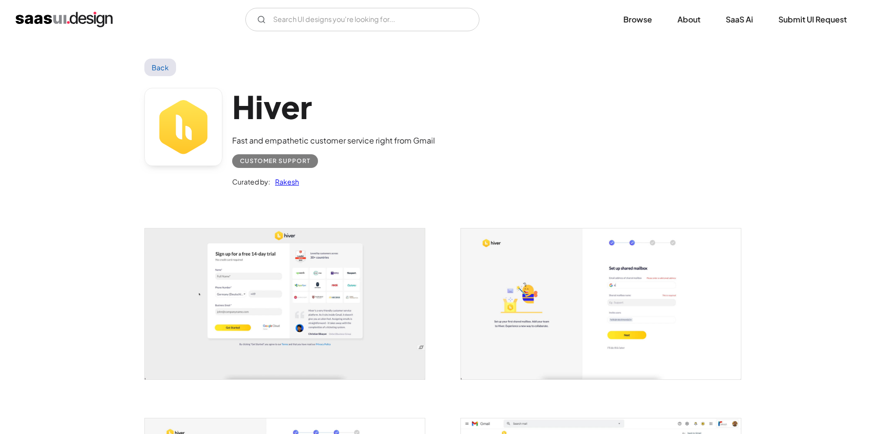
click at [173, 73] on link "Back" at bounding box center [160, 68] width 32 height 18
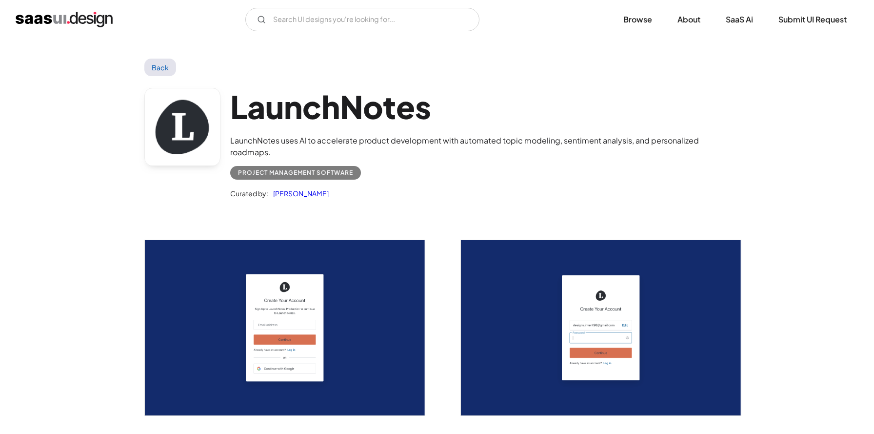
click at [252, 305] on img "open lightbox" at bounding box center [285, 327] width 280 height 175
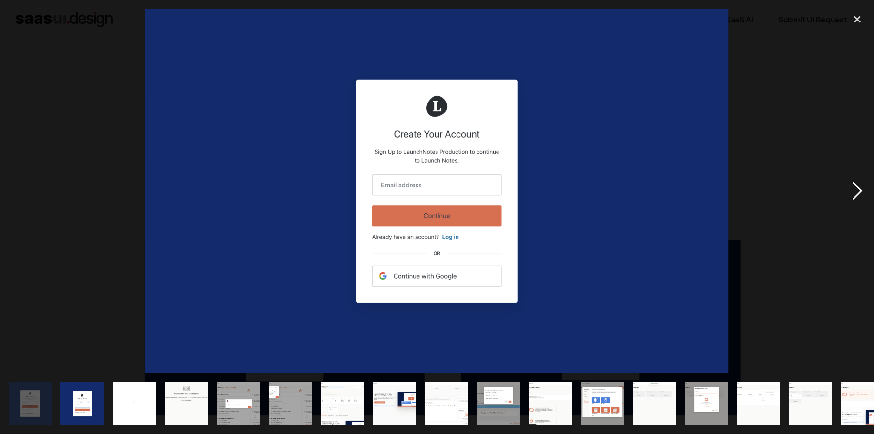
click at [860, 187] on div "next image" at bounding box center [857, 191] width 33 height 364
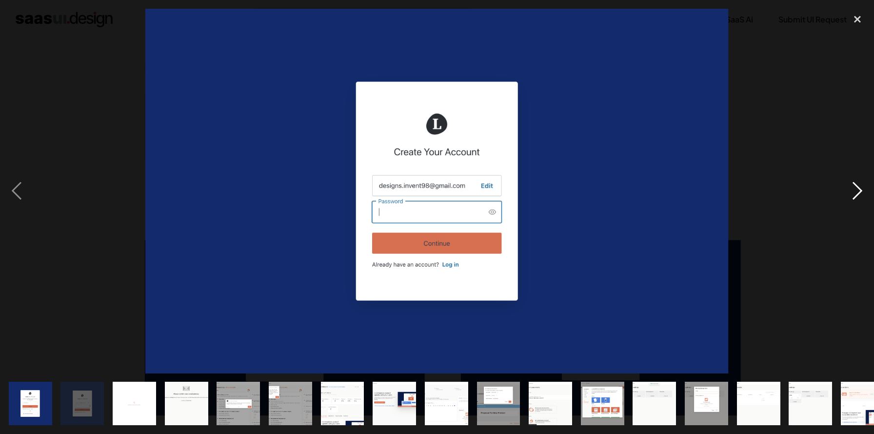
click at [860, 187] on div "next image" at bounding box center [857, 191] width 33 height 364
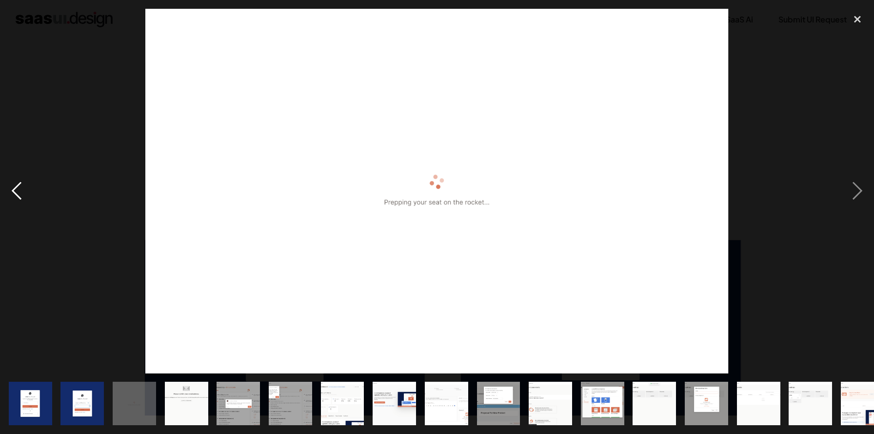
click at [8, 194] on div "previous image" at bounding box center [16, 191] width 33 height 364
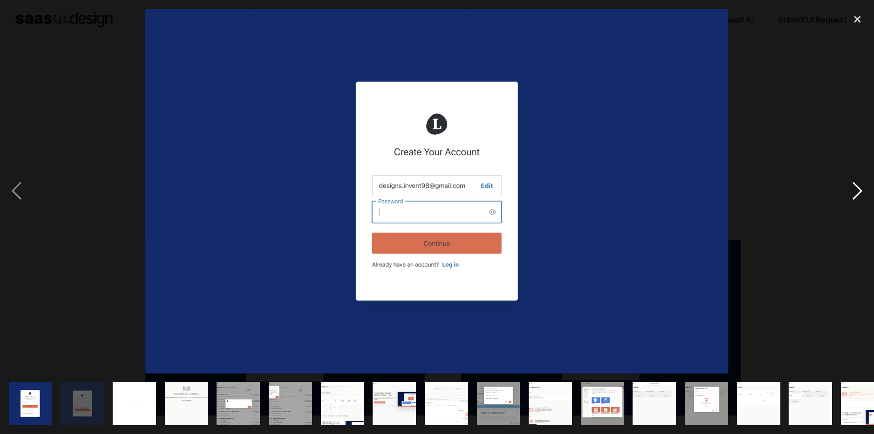
click at [866, 195] on div "next image" at bounding box center [857, 191] width 33 height 364
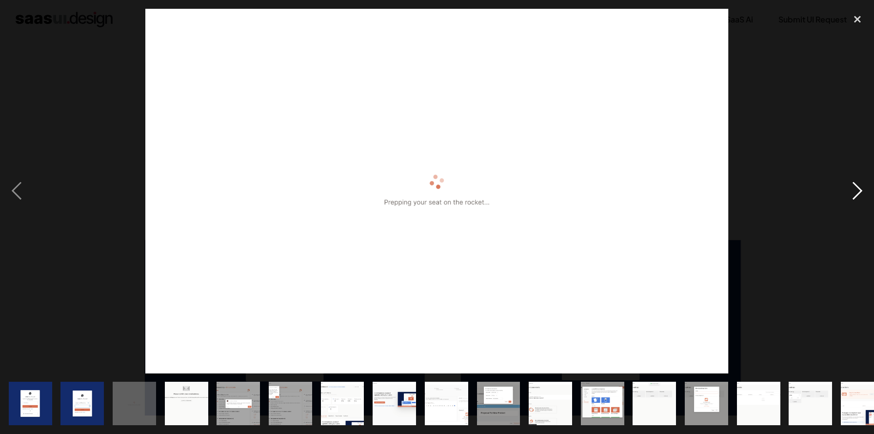
click at [866, 195] on div "next image" at bounding box center [857, 191] width 33 height 364
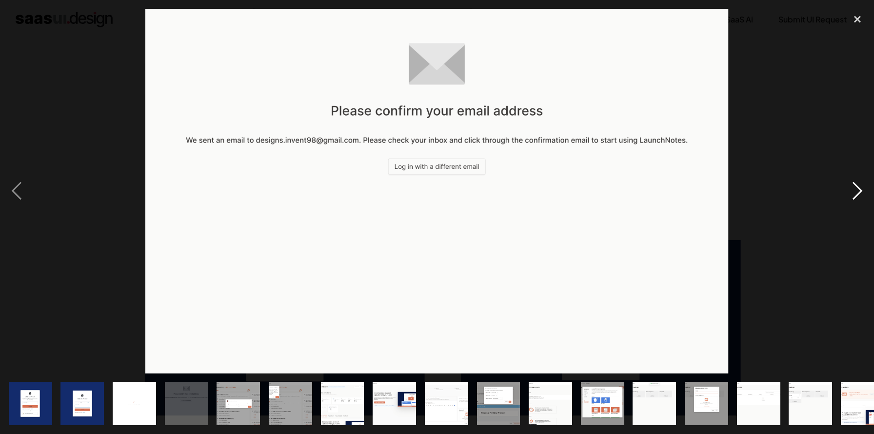
click at [866, 195] on div "next image" at bounding box center [857, 191] width 33 height 364
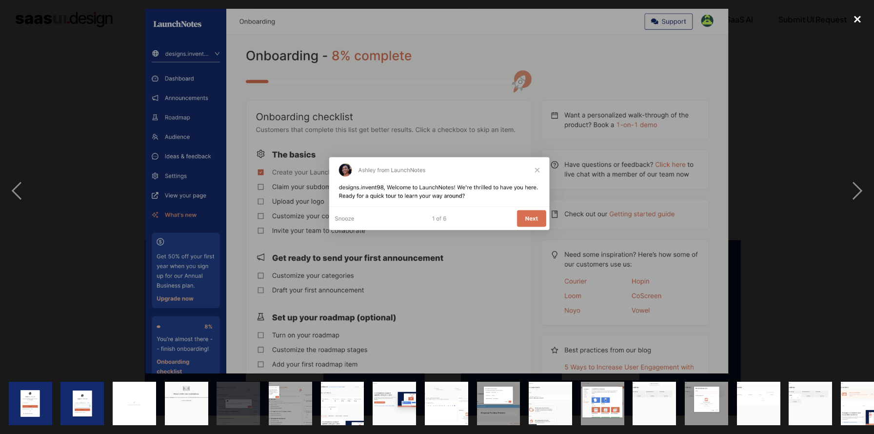
click at [854, 15] on div "close lightbox" at bounding box center [857, 19] width 33 height 21
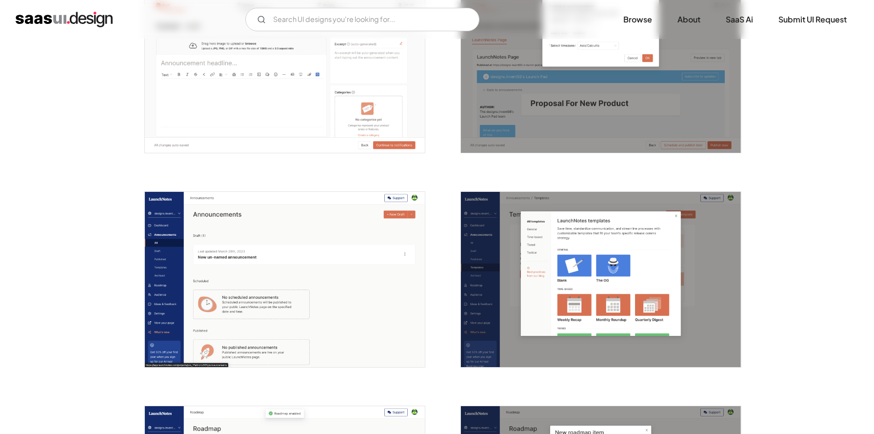
scroll to position [1125, 0]
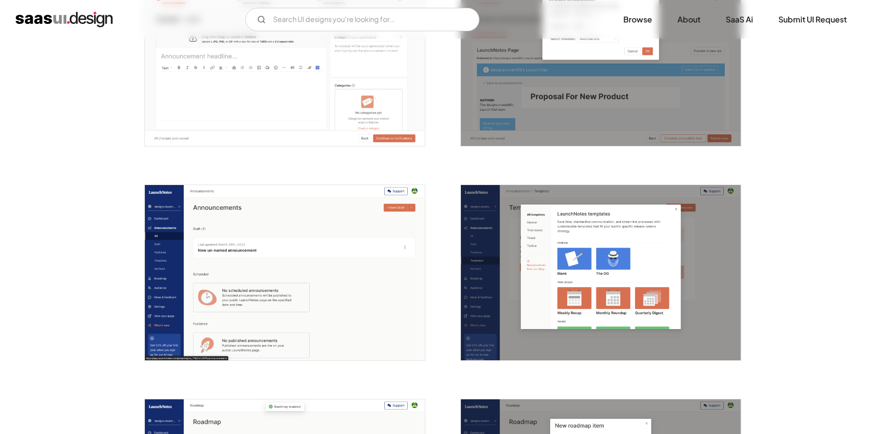
click at [356, 246] on img "open lightbox" at bounding box center [285, 272] width 280 height 175
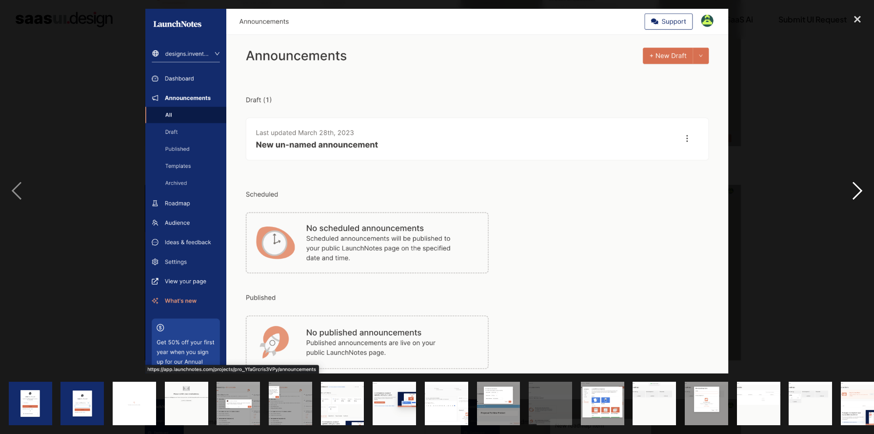
click at [859, 195] on div "next image" at bounding box center [857, 191] width 33 height 364
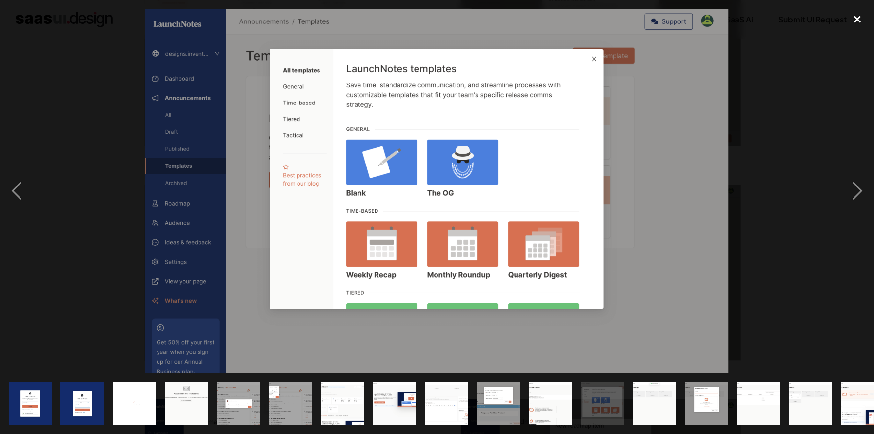
click at [854, 20] on div "close lightbox" at bounding box center [857, 19] width 33 height 21
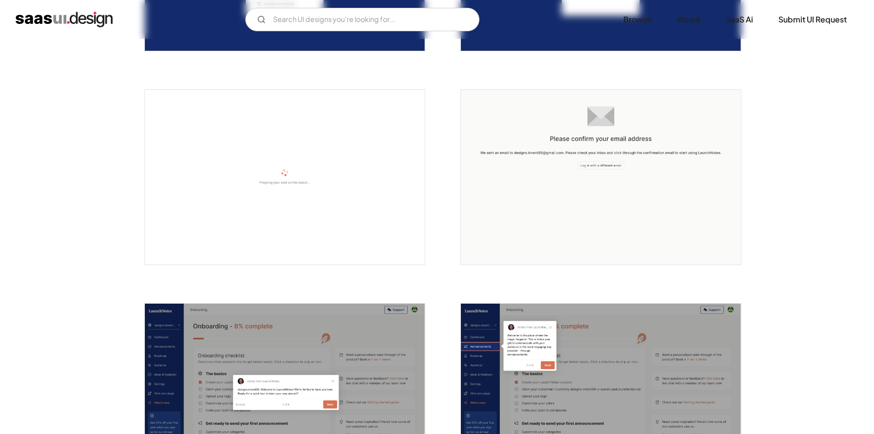
scroll to position [0, 0]
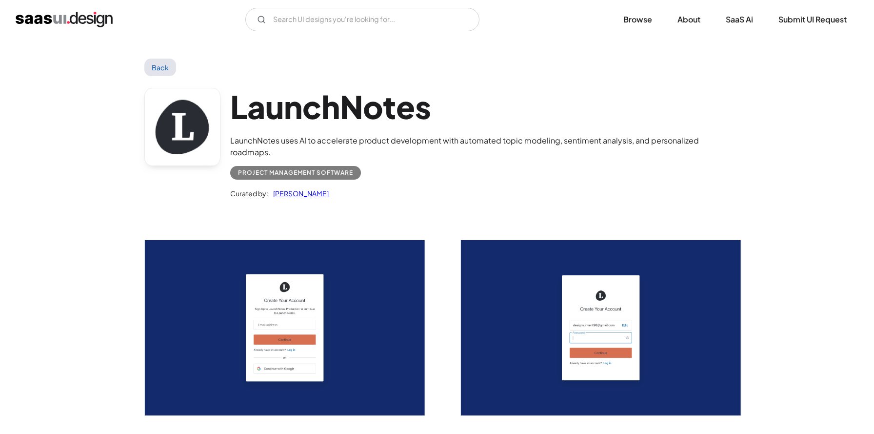
click at [150, 73] on link "Back" at bounding box center [160, 68] width 32 height 18
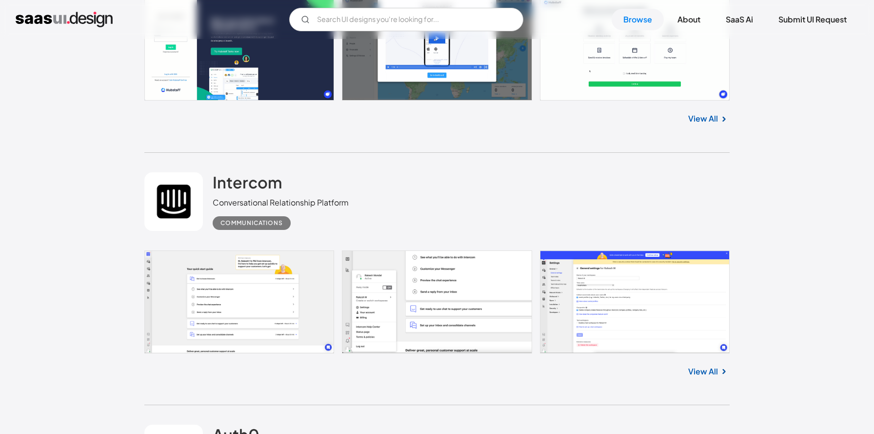
scroll to position [7162, 0]
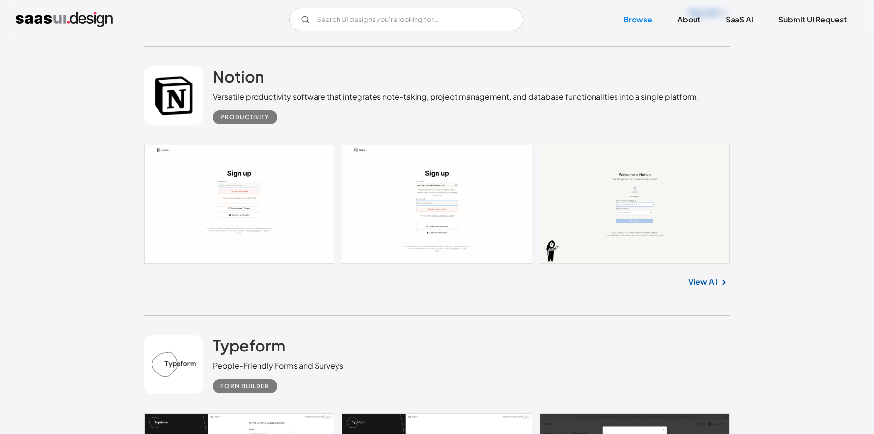
scroll to position [7776, 0]
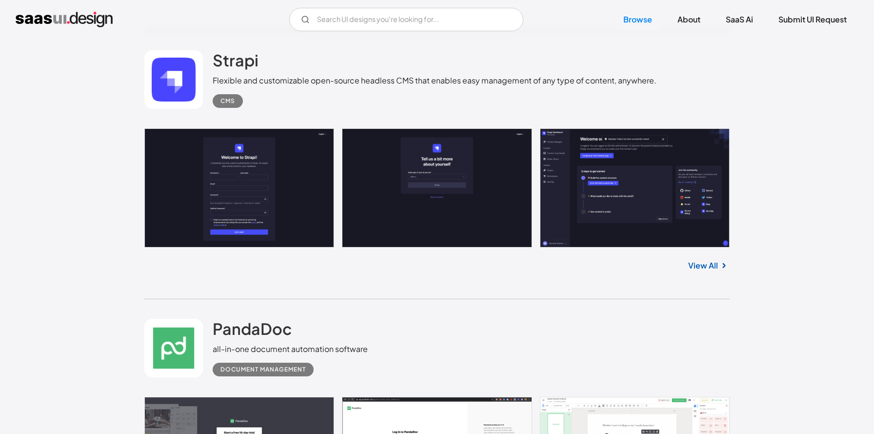
scroll to position [12412, 0]
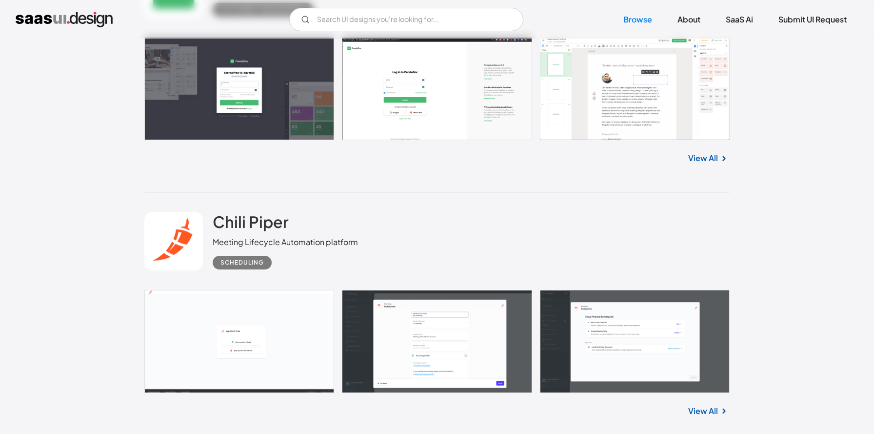
scroll to position [12777, 0]
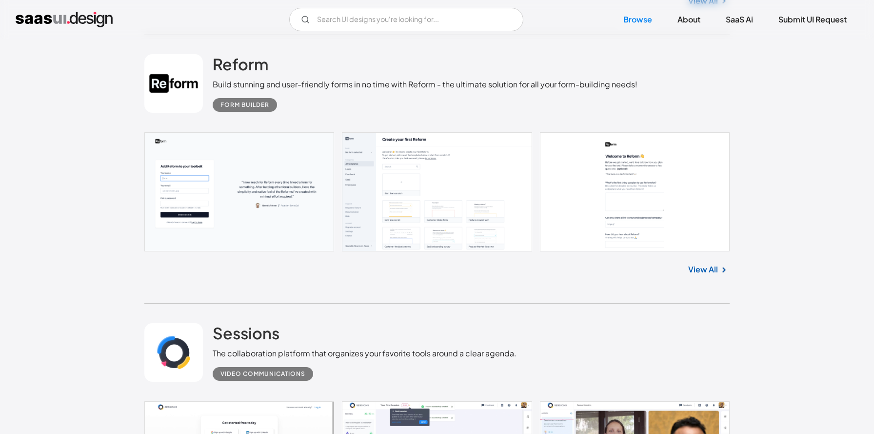
scroll to position [13184, 0]
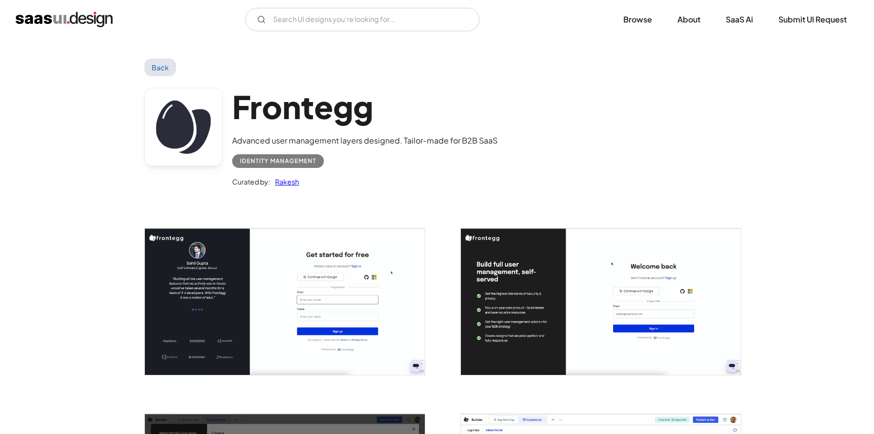
click at [215, 300] on img "open lightbox" at bounding box center [285, 301] width 280 height 146
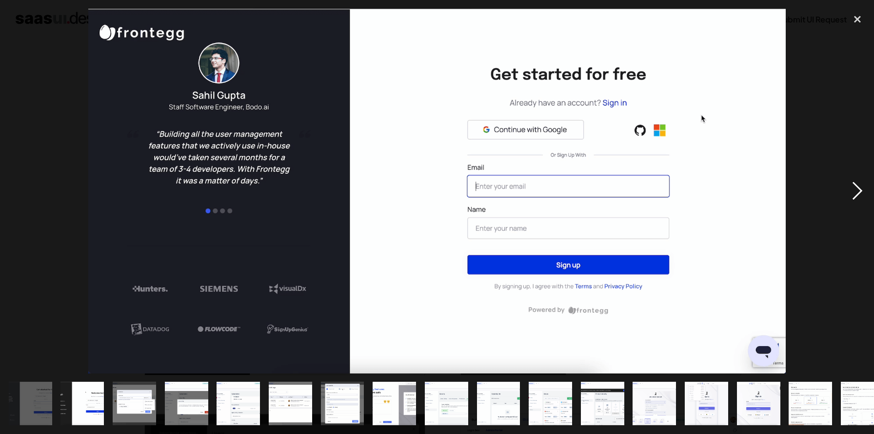
click at [856, 193] on div "next image" at bounding box center [857, 191] width 33 height 364
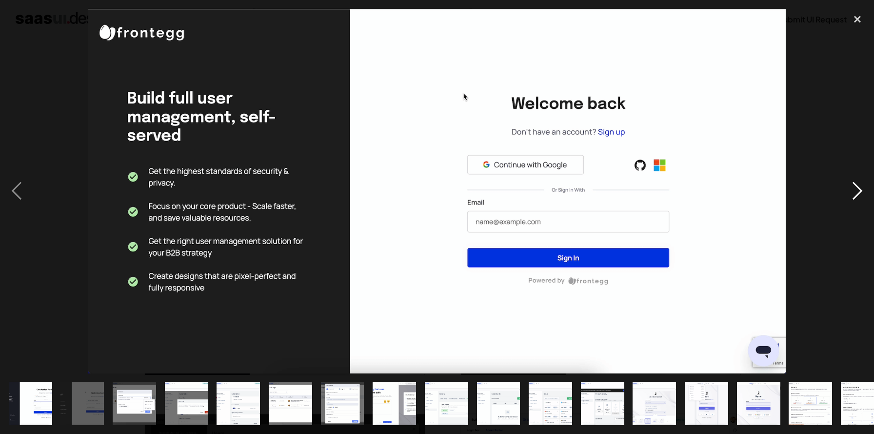
click at [856, 193] on div "next image" at bounding box center [857, 191] width 33 height 364
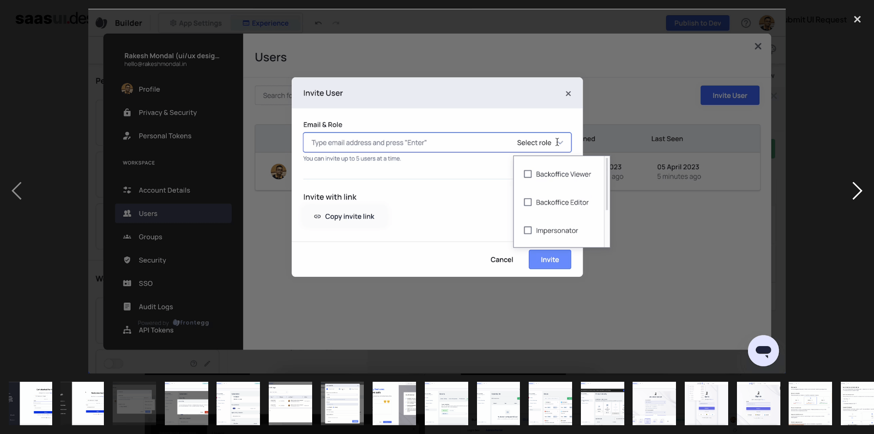
click at [856, 193] on div "next image" at bounding box center [857, 191] width 33 height 364
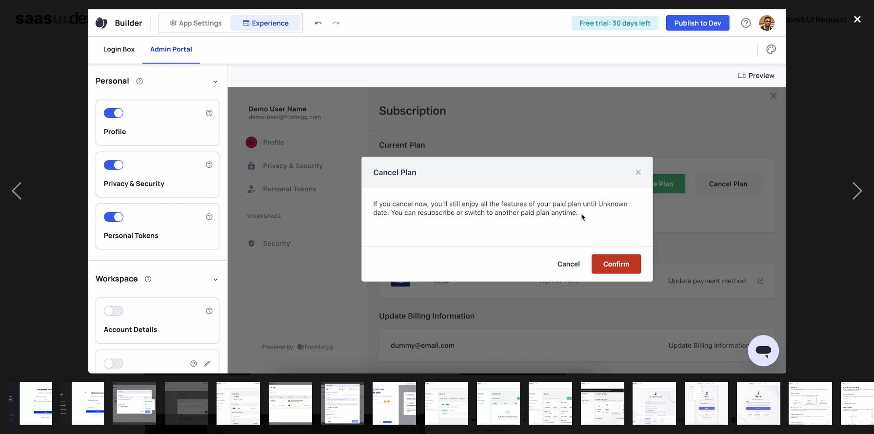
click at [855, 17] on div "close lightbox" at bounding box center [857, 19] width 33 height 21
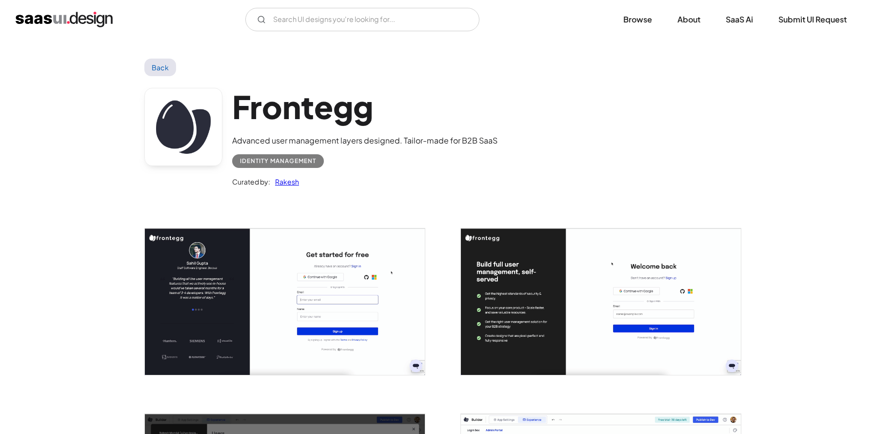
click at [158, 72] on link "Back" at bounding box center [160, 68] width 32 height 18
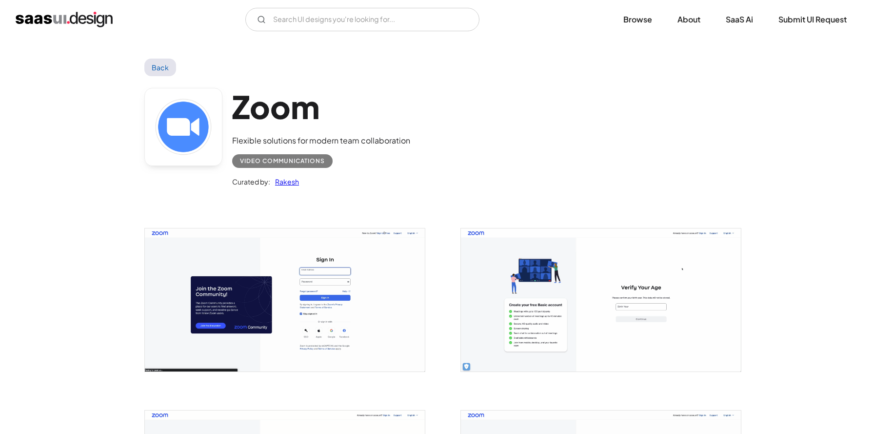
click at [289, 290] on img "open lightbox" at bounding box center [285, 299] width 280 height 143
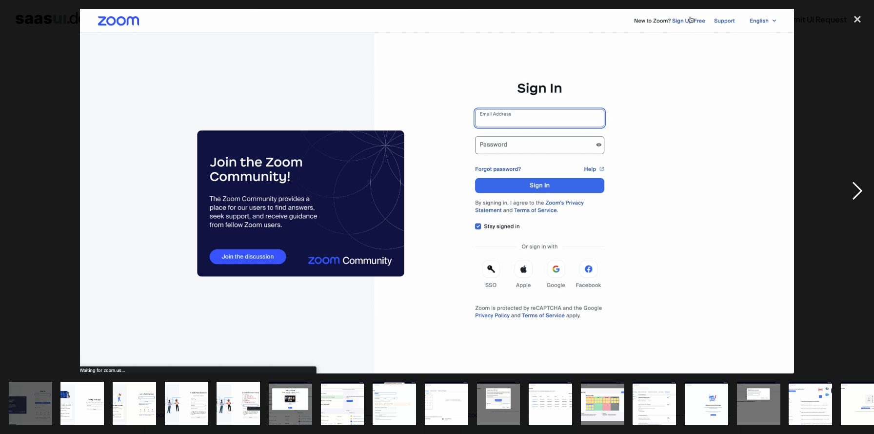
click at [856, 192] on div "next image" at bounding box center [857, 191] width 33 height 364
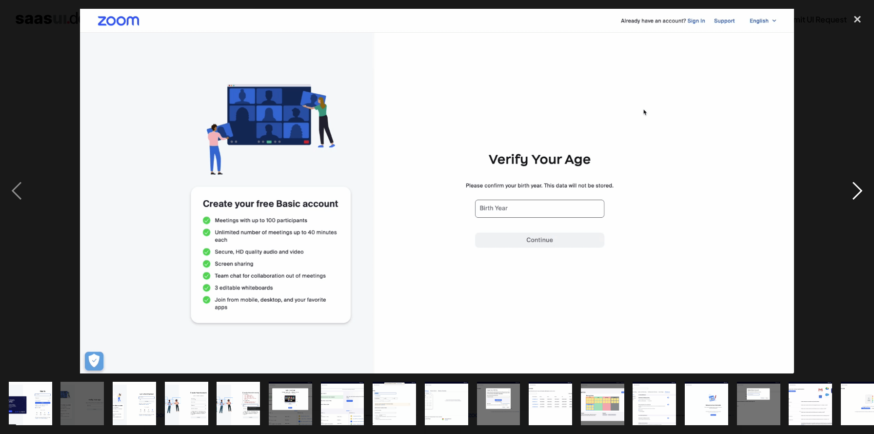
click at [856, 192] on div "next image" at bounding box center [857, 191] width 33 height 364
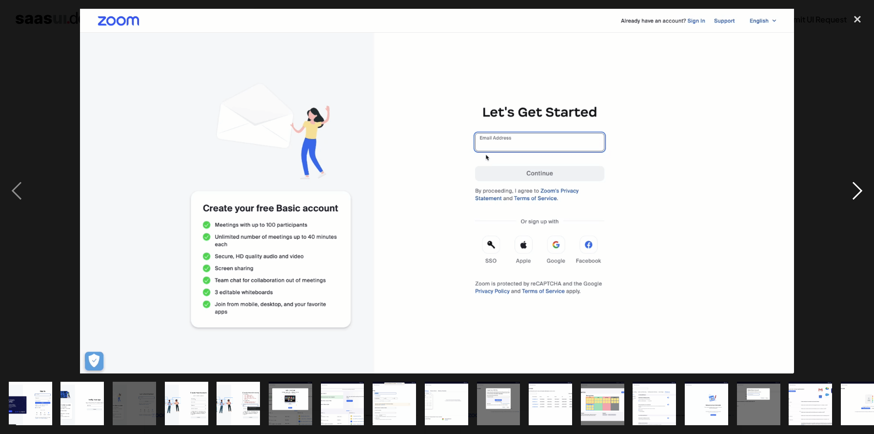
click at [856, 192] on div "next image" at bounding box center [857, 191] width 33 height 364
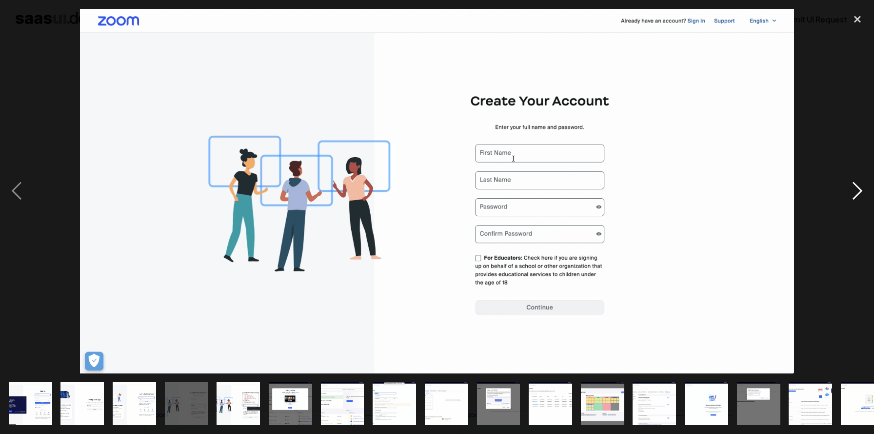
click at [856, 192] on div "next image" at bounding box center [857, 191] width 33 height 364
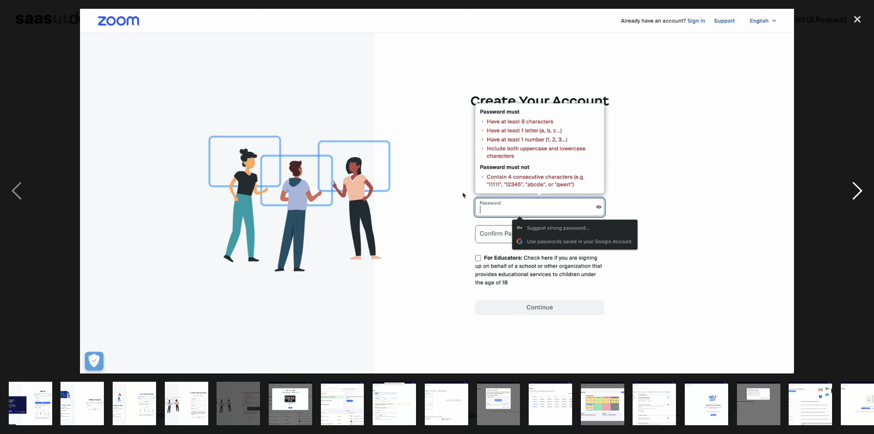
click at [856, 192] on div "next image" at bounding box center [857, 191] width 33 height 364
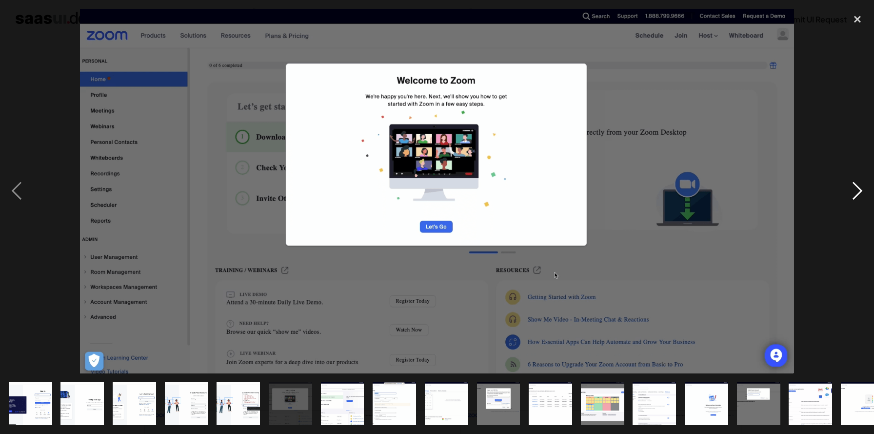
click at [856, 192] on div "next image" at bounding box center [857, 191] width 33 height 364
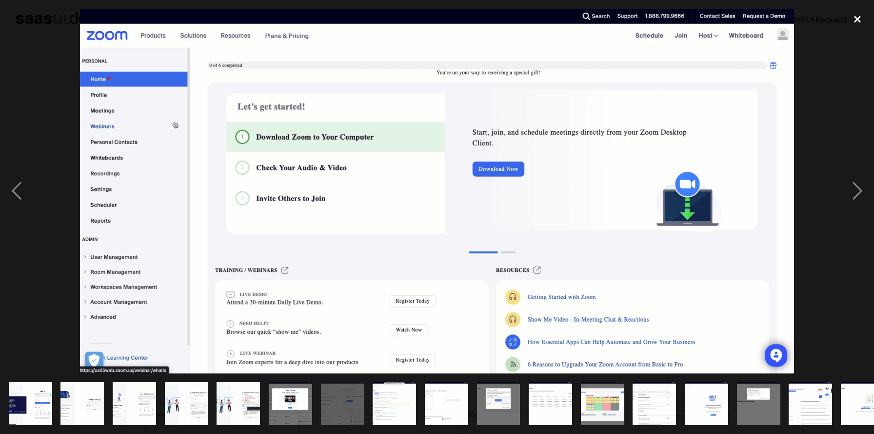
click at [859, 16] on div "close lightbox" at bounding box center [857, 19] width 33 height 21
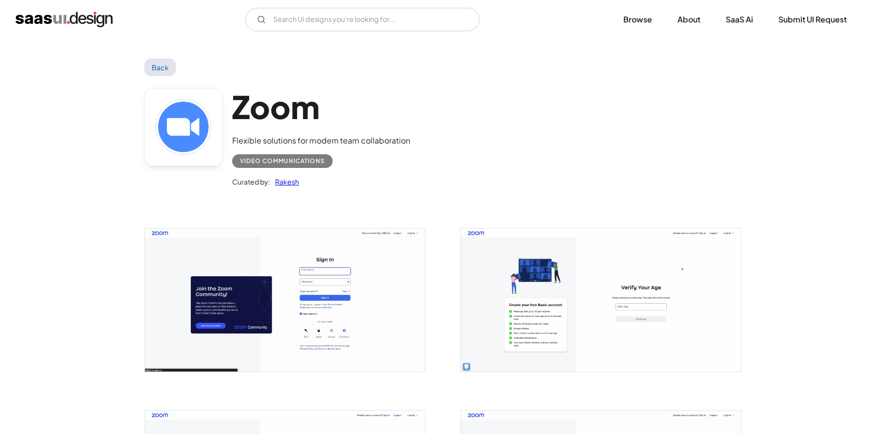
click at [156, 70] on link "Back" at bounding box center [160, 68] width 32 height 18
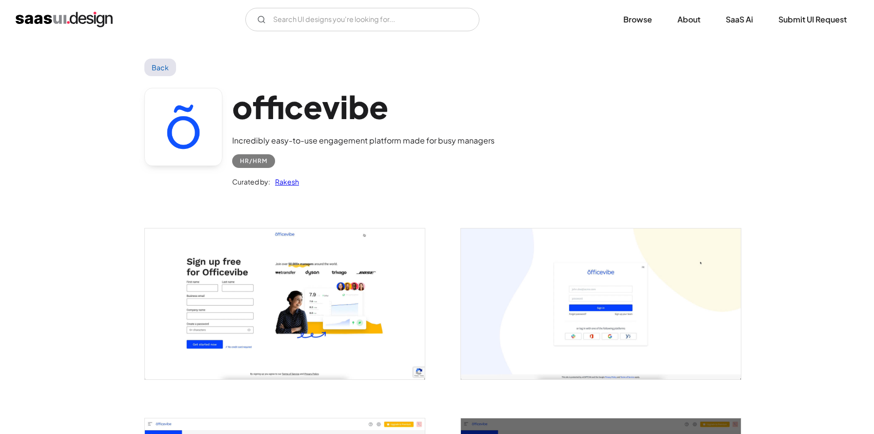
click at [336, 279] on img "open lightbox" at bounding box center [285, 303] width 280 height 150
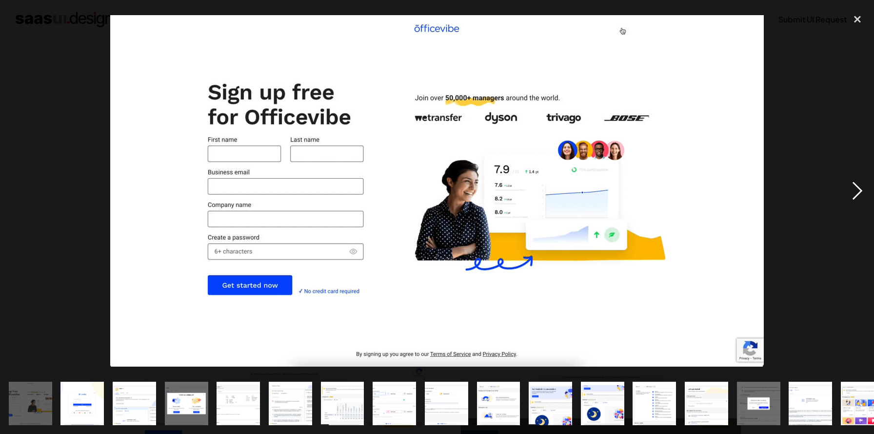
click at [860, 190] on div "next image" at bounding box center [857, 191] width 33 height 364
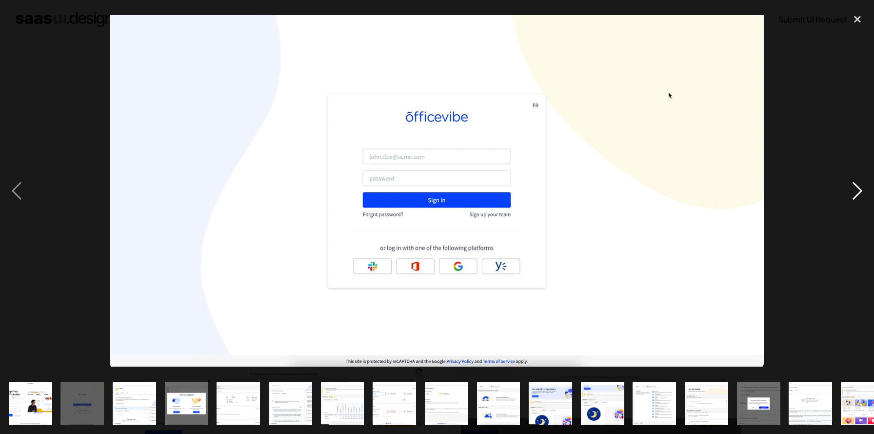
click at [860, 190] on div "next image" at bounding box center [857, 191] width 33 height 364
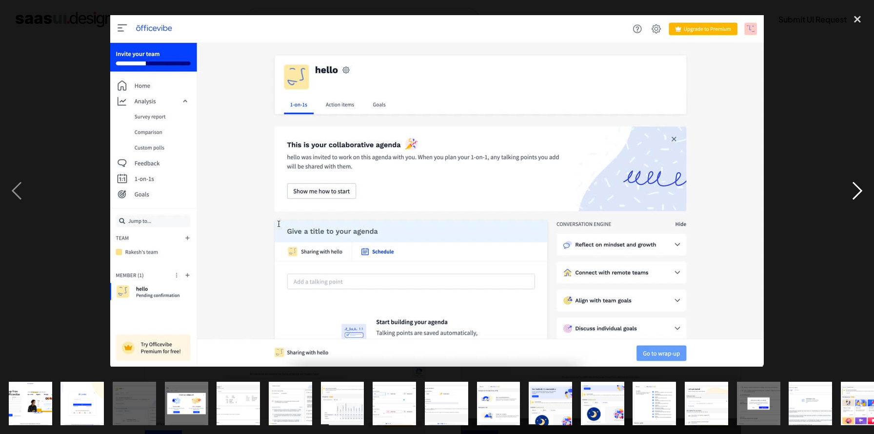
click at [860, 190] on div "next image" at bounding box center [857, 191] width 33 height 364
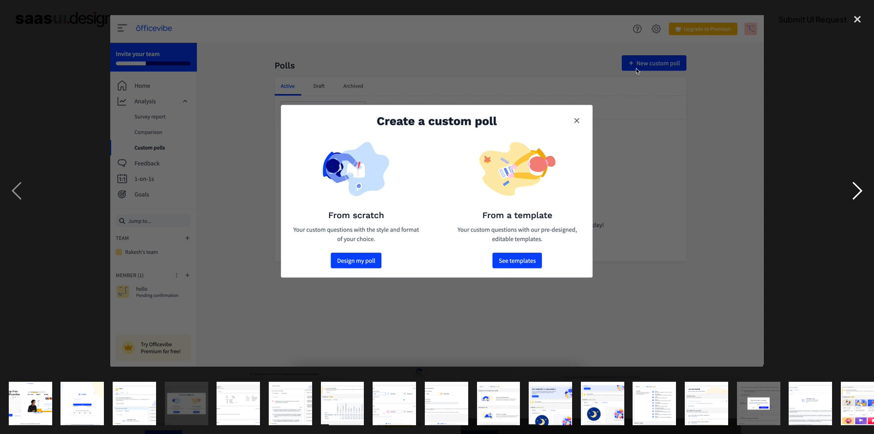
click at [860, 190] on div "next image" at bounding box center [857, 191] width 33 height 364
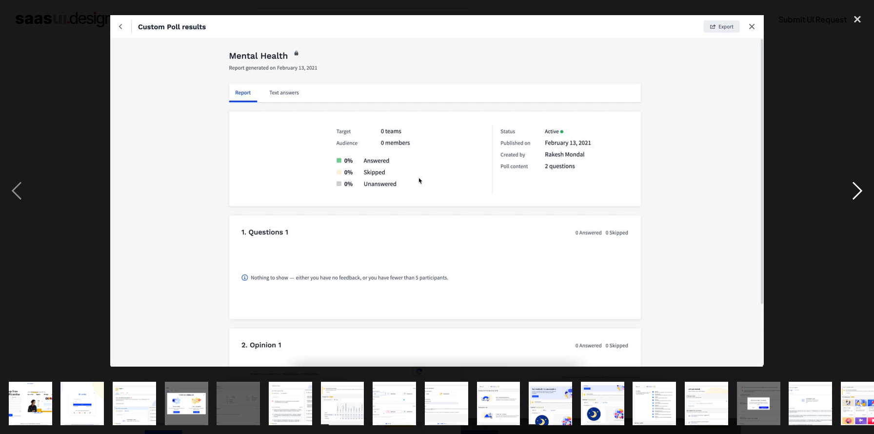
click at [857, 191] on div "next image" at bounding box center [857, 191] width 33 height 364
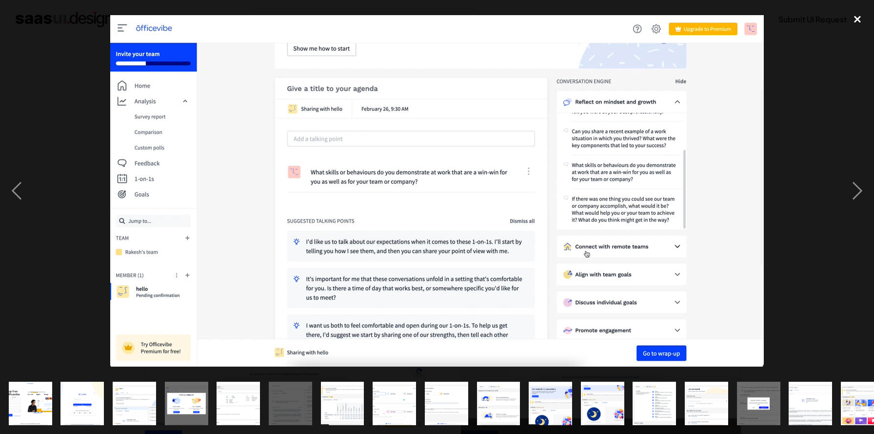
click at [857, 22] on div "close lightbox" at bounding box center [857, 19] width 33 height 21
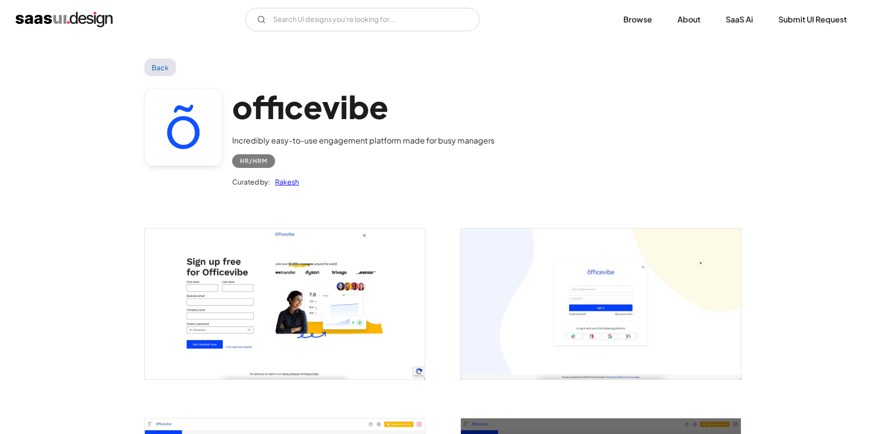
click at [161, 71] on link "Back" at bounding box center [160, 68] width 32 height 18
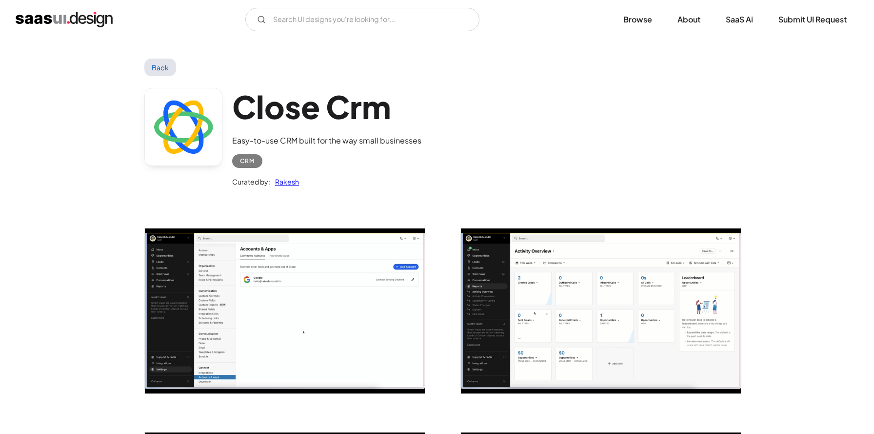
click at [312, 276] on img "open lightbox" at bounding box center [285, 310] width 280 height 165
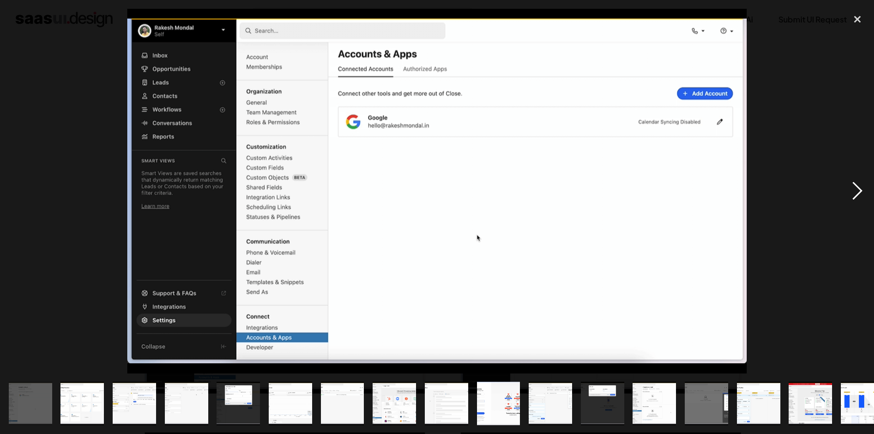
click at [859, 193] on div "next image" at bounding box center [857, 191] width 33 height 364
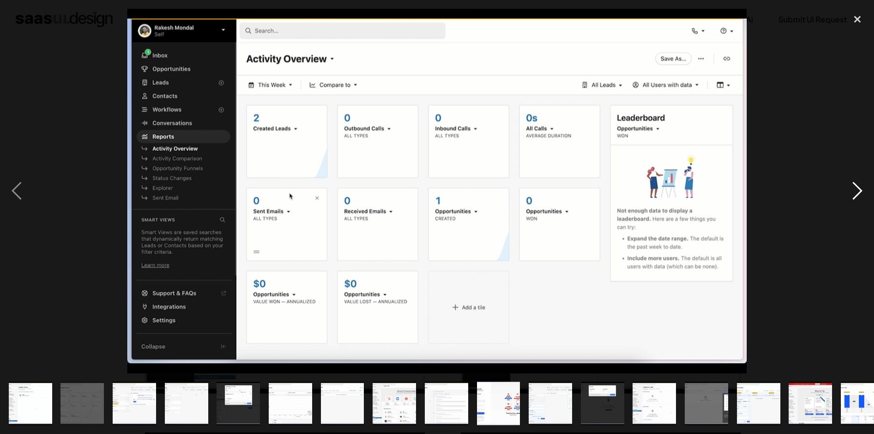
click at [859, 193] on div "next image" at bounding box center [857, 191] width 33 height 364
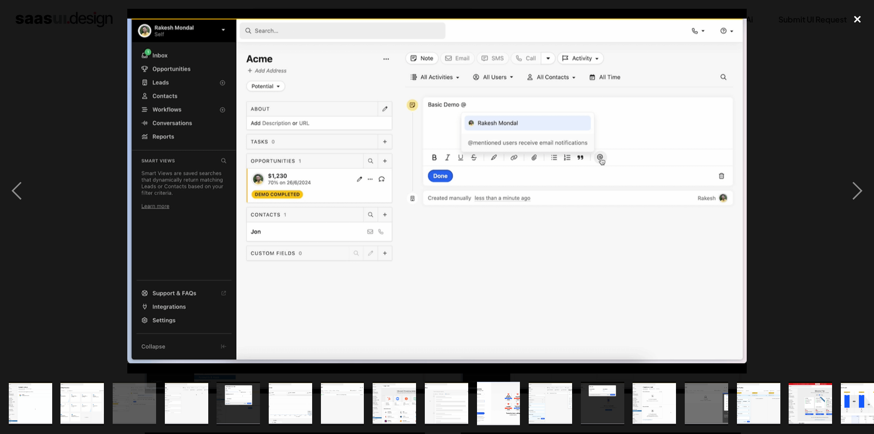
click at [863, 20] on div "close lightbox" at bounding box center [857, 19] width 33 height 21
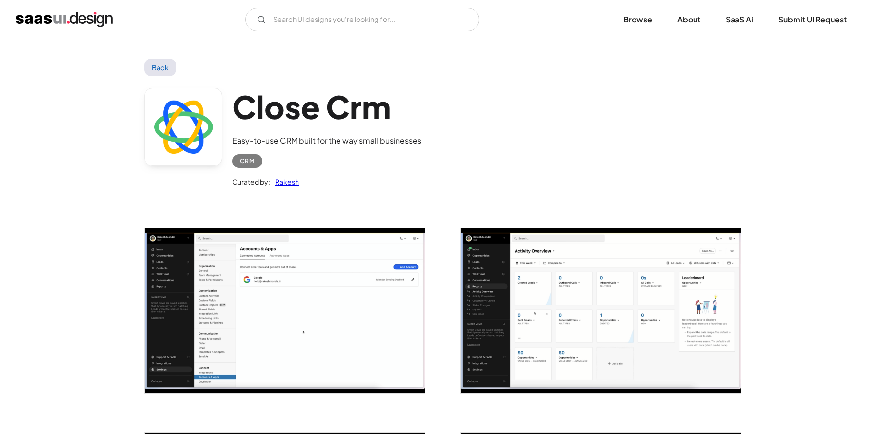
click at [159, 69] on link "Back" at bounding box center [160, 68] width 32 height 18
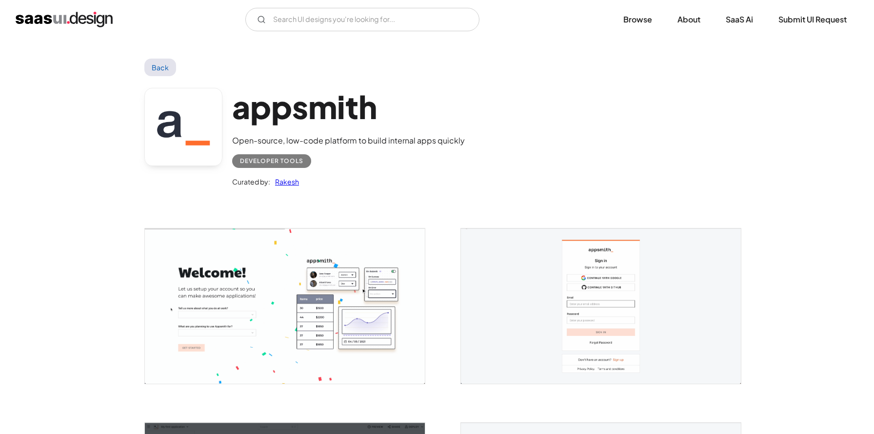
click at [326, 267] on img "open lightbox" at bounding box center [285, 305] width 280 height 155
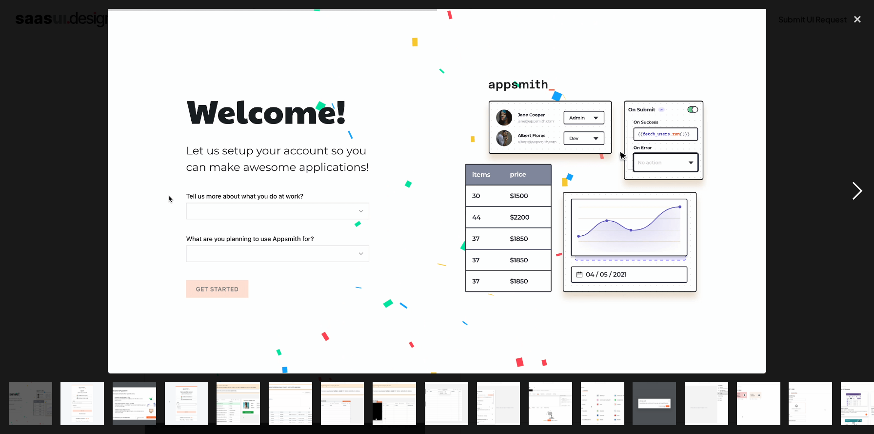
click at [855, 193] on div "next image" at bounding box center [857, 191] width 33 height 364
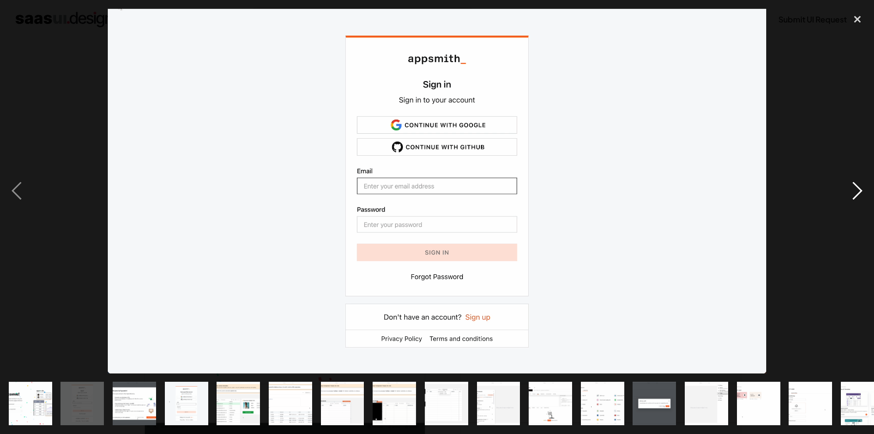
click at [855, 193] on div "next image" at bounding box center [857, 191] width 33 height 364
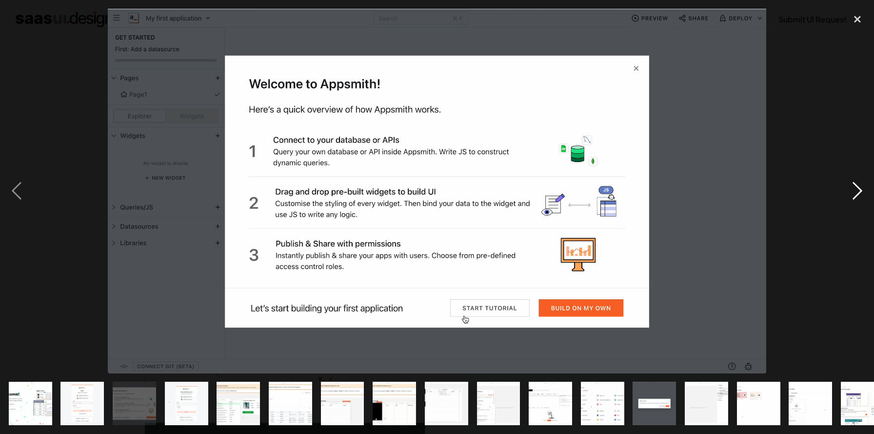
click at [855, 193] on div "next image" at bounding box center [857, 191] width 33 height 364
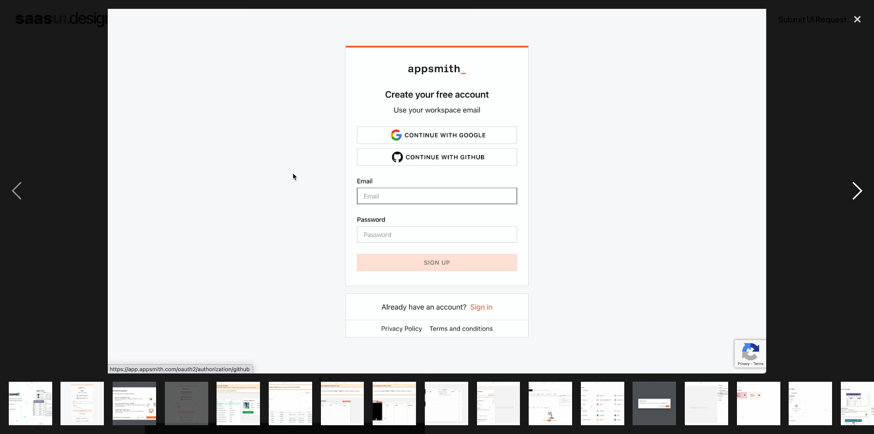
click at [855, 193] on div "next image" at bounding box center [857, 191] width 33 height 364
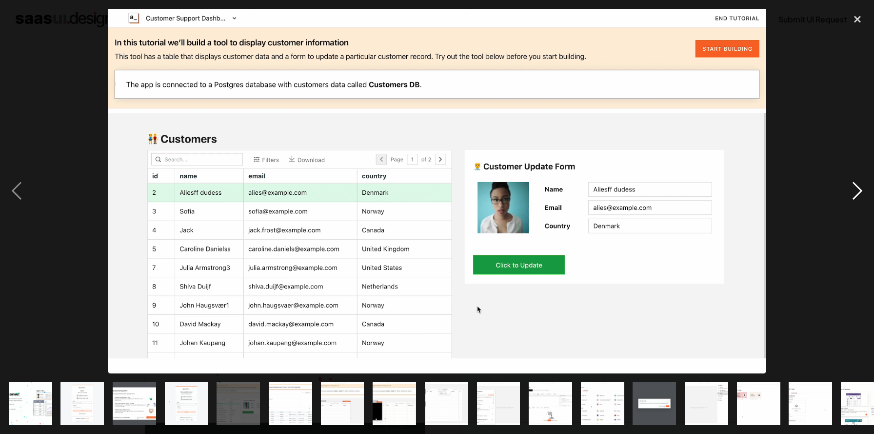
click at [855, 193] on div "next image" at bounding box center [857, 191] width 33 height 364
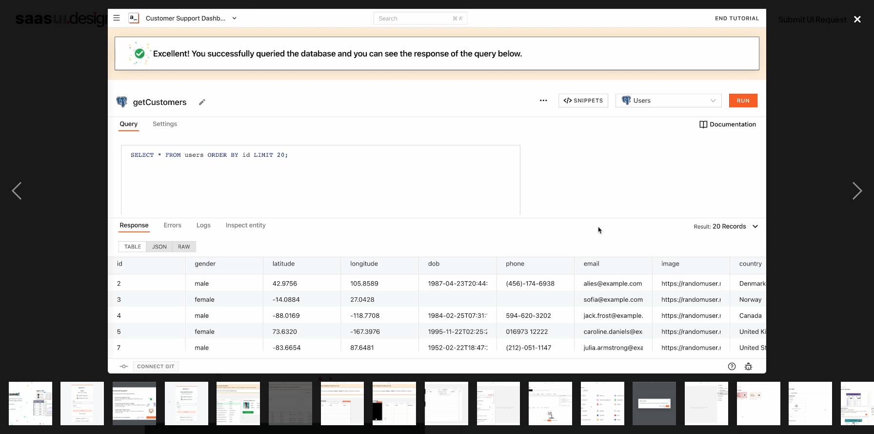
click at [858, 21] on div "close lightbox" at bounding box center [857, 19] width 33 height 21
